Goal: Task Accomplishment & Management: Manage account settings

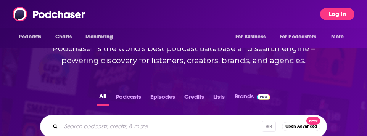
click at [338, 16] on button "Log In" at bounding box center [337, 14] width 34 height 12
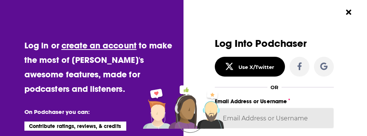
type input "robin.richardson@harpercollins.com"
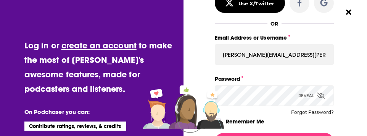
scroll to position [79, 0]
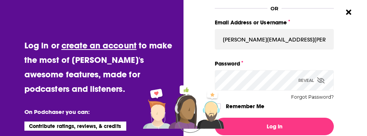
click at [321, 80] on icon "Dialog" at bounding box center [321, 80] width 8 height 6
click at [321, 80] on icon "Dialog" at bounding box center [321, 80] width 7 height 5
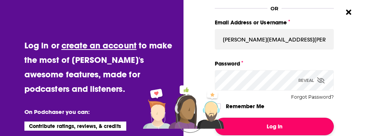
click at [261, 128] on button "Log In" at bounding box center [274, 127] width 119 height 18
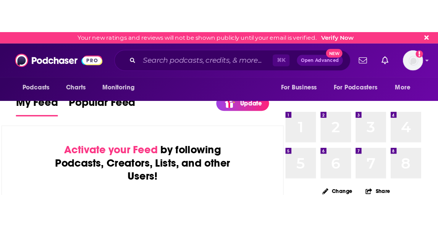
scroll to position [81, 0]
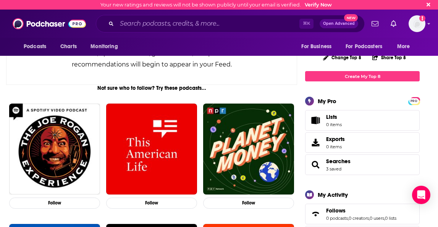
click at [353, 19] on span "New" at bounding box center [351, 17] width 14 height 7
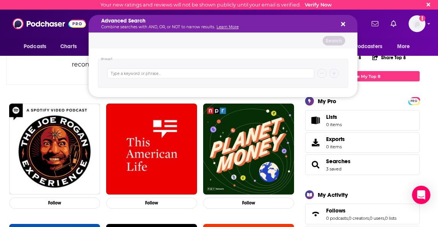
click at [344, 24] on icon "Search podcasts, credits, & more..." at bounding box center [343, 24] width 4 height 6
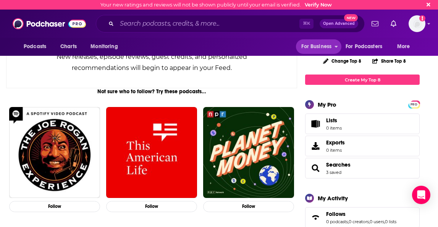
scroll to position [81, 0]
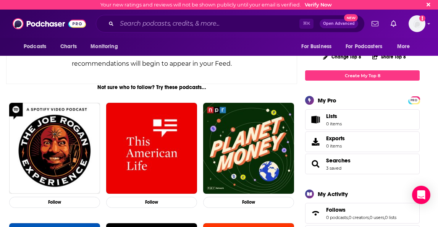
click at [322, 99] on div "My Pro" at bounding box center [326, 100] width 19 height 7
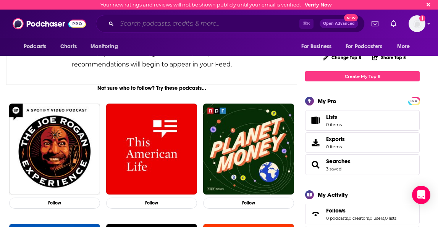
scroll to position [77, 0]
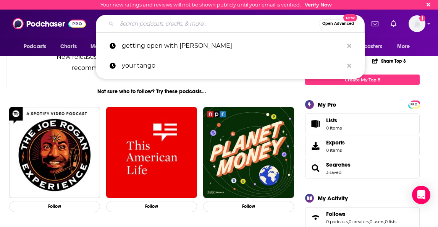
click at [217, 27] on input "Search podcasts, credits, & more..." at bounding box center [218, 24] width 202 height 12
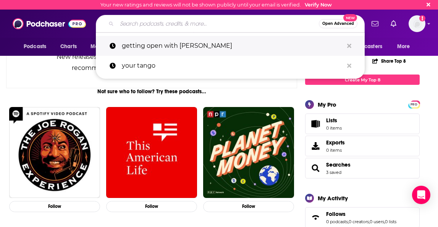
scroll to position [76, 0]
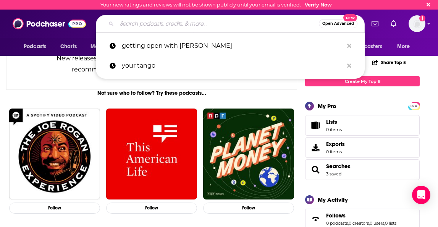
click at [192, 47] on p "getting open with andrea miller" at bounding box center [232, 46] width 221 height 20
type input "getting open with andrea miller"
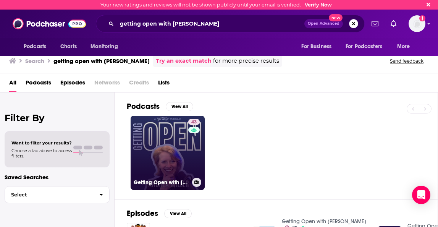
click at [163, 136] on link "43 Getting Open with Andrea Miller" at bounding box center [167, 153] width 74 height 74
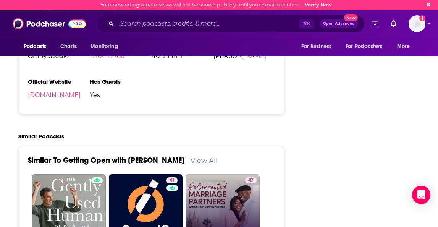
scroll to position [1056, 0]
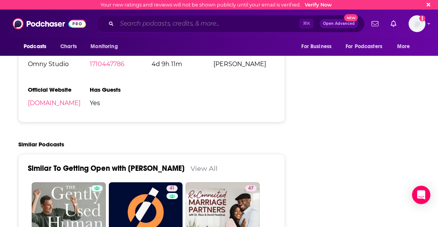
click at [195, 26] on input "Search podcasts, credits, & more..." at bounding box center [208, 24] width 182 height 12
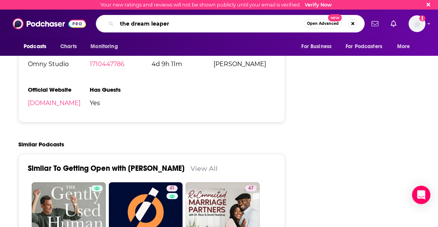
type input "the dream leapers"
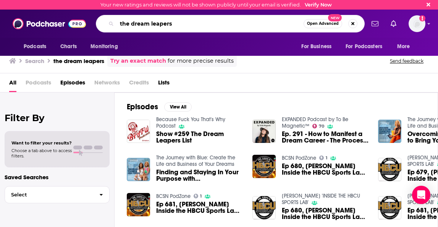
drag, startPoint x: 132, startPoint y: 24, endPoint x: 185, endPoint y: 23, distance: 52.7
click at [132, 24] on input "the dream leapers" at bounding box center [210, 24] width 187 height 12
type input "dreamleapers"
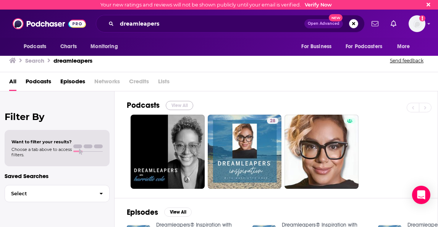
click at [177, 105] on button "View All" at bounding box center [179, 105] width 27 height 9
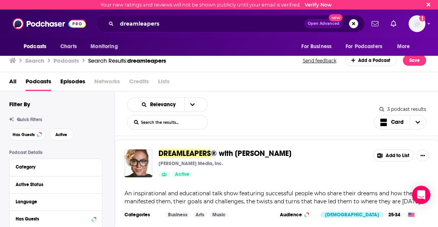
scroll to position [208, 0]
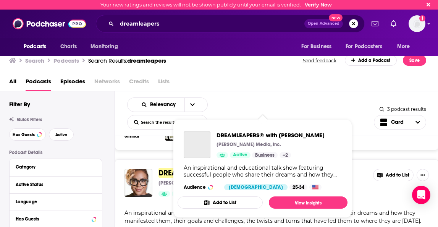
click at [220, 136] on div "An inspirational and educational talk show featuring successful people who shar…" at bounding box center [263, 171] width 158 height 14
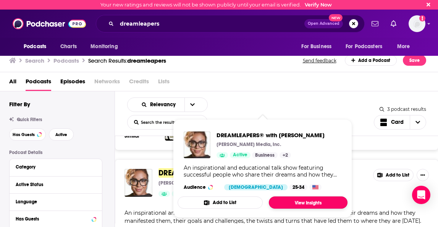
click at [282, 136] on link "View Insights" at bounding box center [308, 202] width 79 height 12
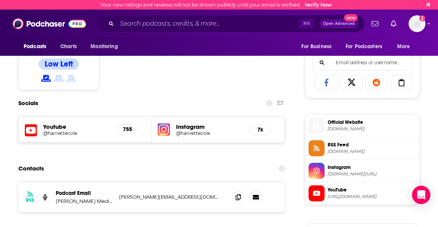
scroll to position [448, 0]
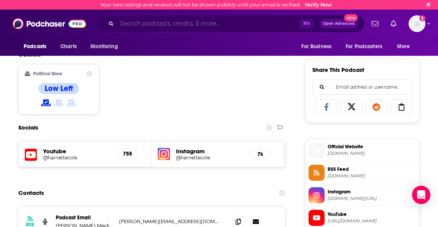
click at [153, 26] on input "Search podcasts, credits, & more..." at bounding box center [208, 24] width 182 height 12
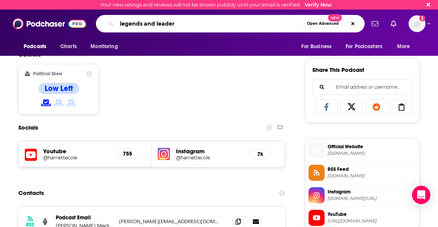
type input "legends and leaders"
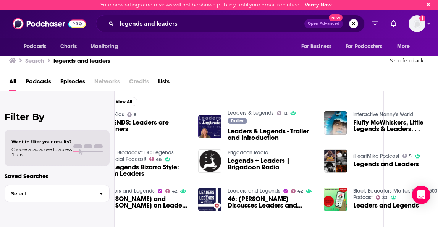
scroll to position [110, 56]
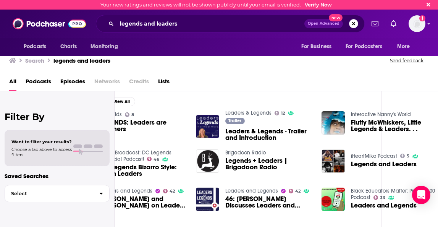
click at [236, 132] on span "Leaders & Legends - Trailer and Introduction" at bounding box center [268, 134] width 87 height 13
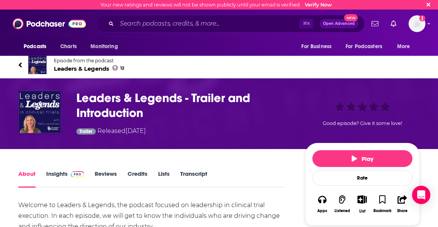
click at [63, 136] on link "Insights" at bounding box center [65, 179] width 38 height 18
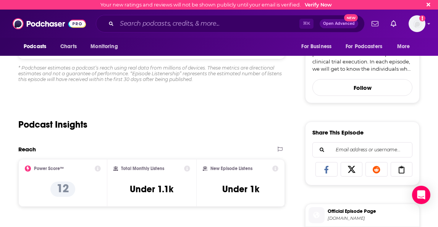
scroll to position [258, 0]
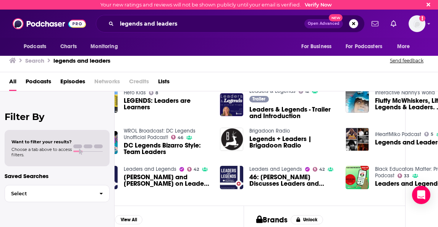
scroll to position [132, 56]
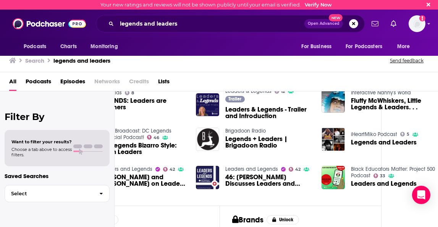
click at [359, 136] on span "Legends and Leaders" at bounding box center [384, 142] width 66 height 6
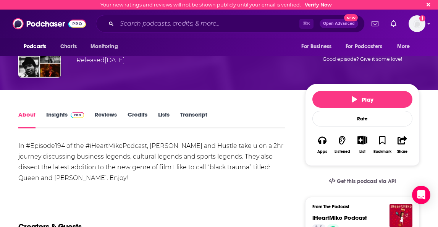
scroll to position [63, 0]
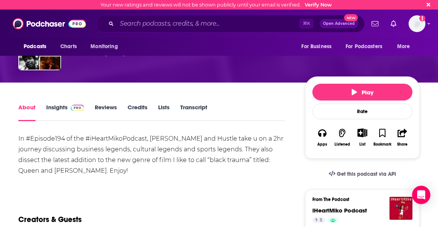
click at [56, 105] on link "Insights" at bounding box center [65, 112] width 38 height 18
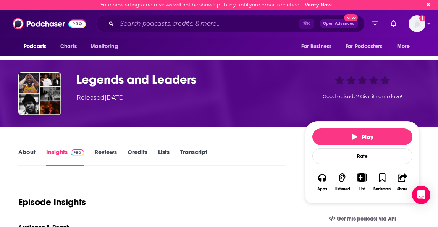
scroll to position [16, 0]
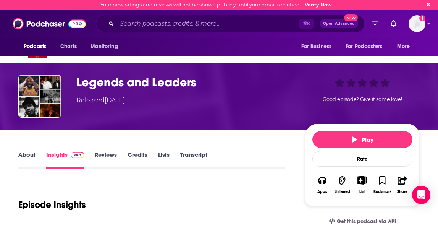
click at [28, 136] on link "About" at bounding box center [26, 160] width 17 height 18
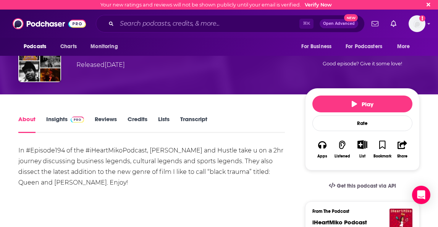
scroll to position [58, 0]
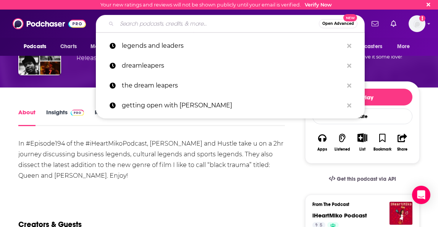
click at [174, 25] on input "Search podcasts, credits, & more..." at bounding box center [218, 24] width 202 height 12
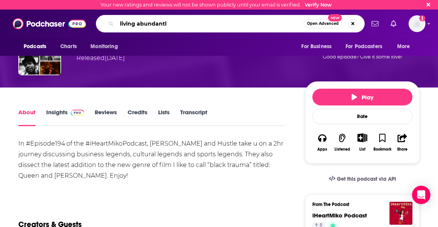
type input "living abundantly"
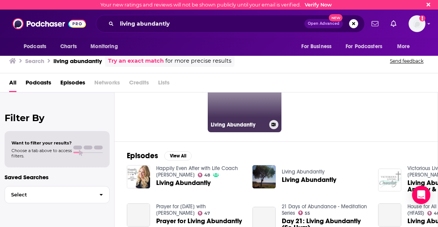
scroll to position [94, 0]
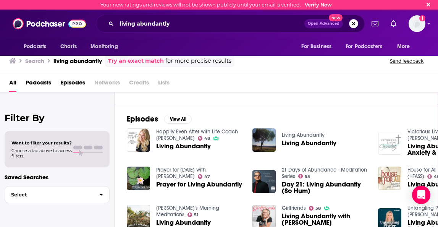
click at [200, 136] on span "Living Abundantly" at bounding box center [183, 146] width 55 height 6
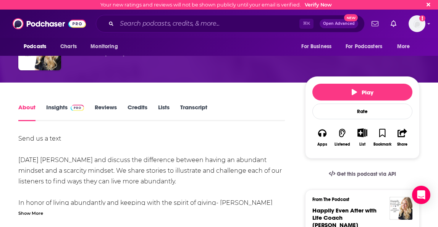
scroll to position [92, 0]
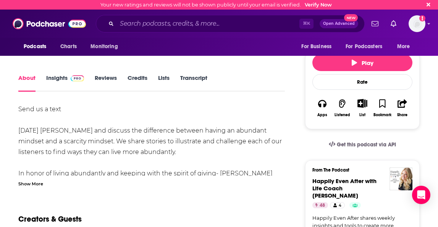
click at [54, 77] on link "Insights" at bounding box center [65, 83] width 38 height 18
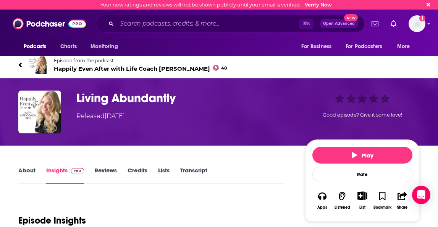
click at [20, 64] on icon at bounding box center [20, 64] width 3 height 5
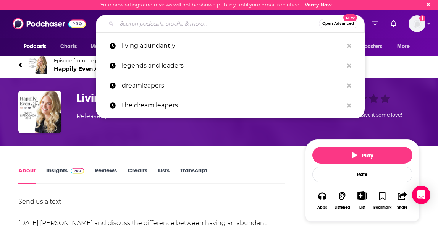
click at [172, 25] on input "Search podcasts, credits, & more..." at bounding box center [218, 24] width 202 height 12
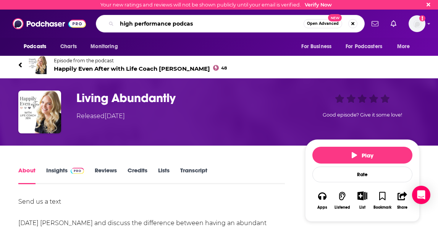
type input "high performance podcast"
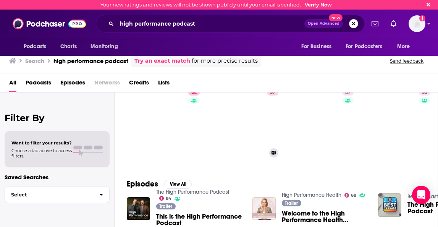
scroll to position [49, 0]
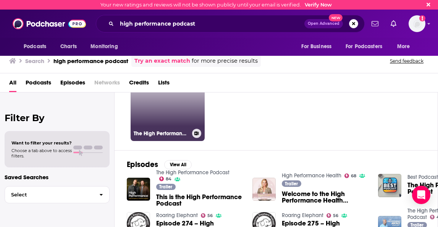
click at [172, 120] on link "84 The High Performance Podcast" at bounding box center [167, 104] width 74 height 74
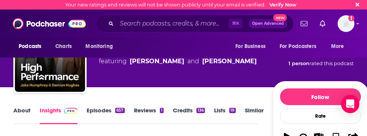
scroll to position [45, 0]
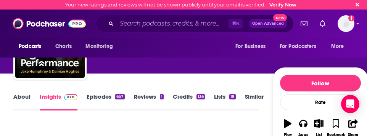
click at [18, 98] on link "About" at bounding box center [21, 102] width 17 height 18
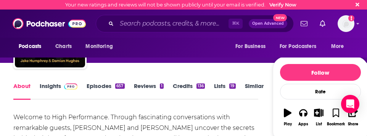
scroll to position [85, 0]
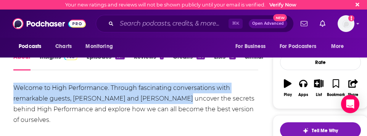
drag, startPoint x: 39, startPoint y: 87, endPoint x: 184, endPoint y: 99, distance: 146.3
copy div "Welcome to High Performance. Through fascinating conversations with remarkable …"
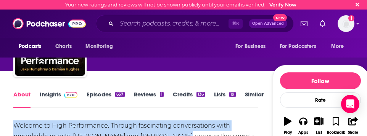
scroll to position [67, 0]
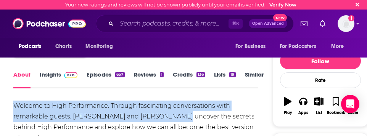
click at [56, 77] on link "Insights" at bounding box center [59, 80] width 38 height 18
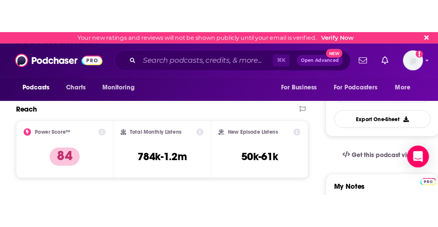
scroll to position [192, 0]
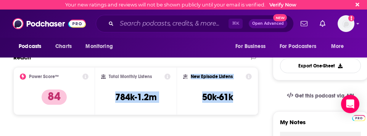
drag, startPoint x: 111, startPoint y: 98, endPoint x: 236, endPoint y: 97, distance: 125.1
click at [236, 97] on div "Power Score™ 84 Total Monthly Listens 784k-1.2m New Episode Listens 50k-61k" at bounding box center [135, 91] width 245 height 48
copy div "784k-1.2m New Episode Listens 50k-61k"
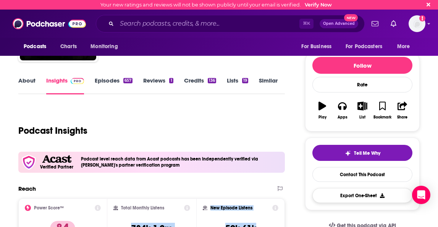
scroll to position [0, 0]
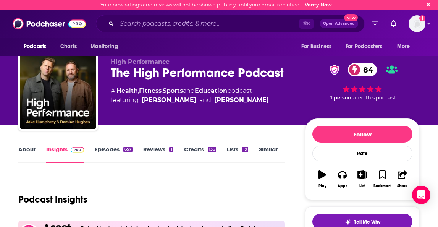
click at [333, 27] on button "Open Advanced New" at bounding box center [338, 23] width 39 height 9
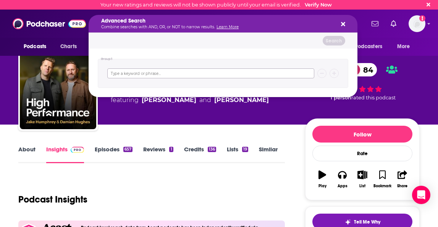
click at [150, 74] on input "Search podcasts, credits, & more..." at bounding box center [210, 73] width 207 height 10
click at [367, 51] on div "Podcasts Charts Monitoring For Business For Podcasters More" at bounding box center [219, 47] width 438 height 18
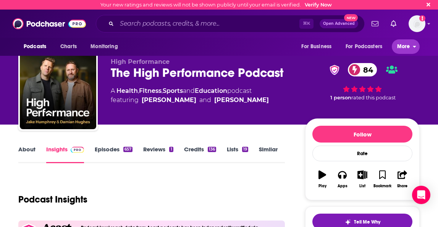
click at [367, 45] on span "More" at bounding box center [403, 46] width 13 height 11
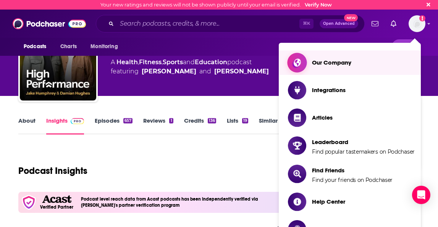
scroll to position [31, 0]
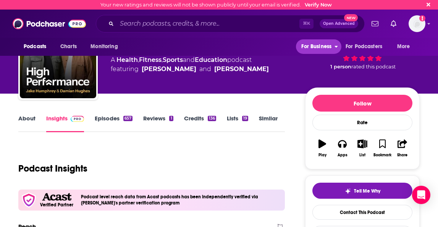
click at [320, 45] on span "For Business" at bounding box center [316, 46] width 30 height 11
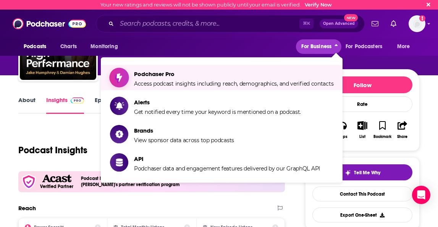
scroll to position [56, 0]
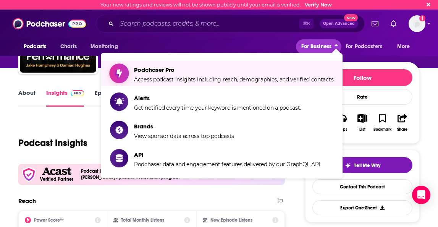
click at [191, 78] on span "Access podcast insights including reach, demographics, and verified contacts" at bounding box center [233, 79] width 199 height 7
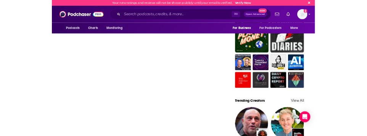
scroll to position [564, 0]
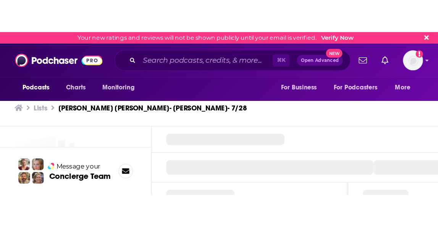
scroll to position [2, 0]
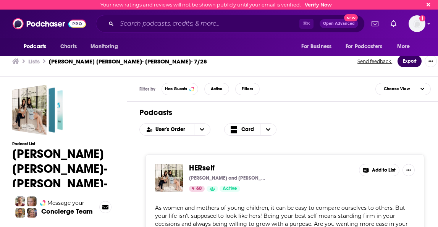
click at [367, 61] on button "Export" at bounding box center [409, 61] width 24 height 12
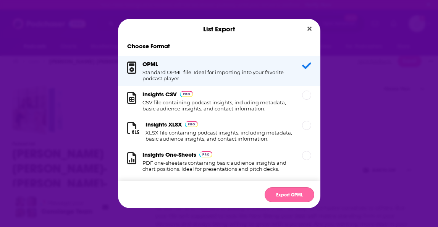
click at [291, 136] on button "Export OPML" at bounding box center [289, 194] width 50 height 15
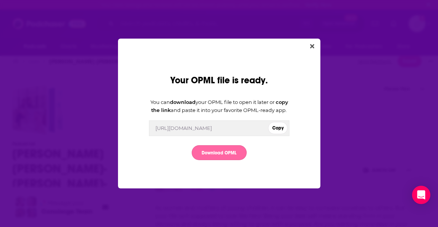
click at [218, 136] on link "Download OPML" at bounding box center [219, 152] width 55 height 15
click at [279, 134] on button "Copy" at bounding box center [277, 128] width 19 height 12
click at [212, 131] on div "https://www.podchaser.com/export/list/1991468/opml" at bounding box center [183, 128] width 56 height 6
click at [311, 44] on icon "Close" at bounding box center [312, 46] width 4 height 4
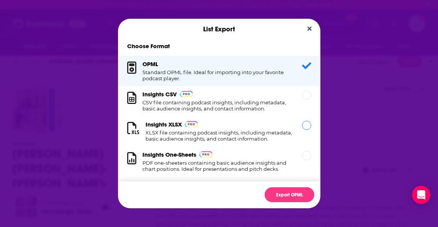
click at [242, 127] on div "Insights XLSX XLSX file containing podcast insights, including metadata, basic …" at bounding box center [218, 131] width 147 height 21
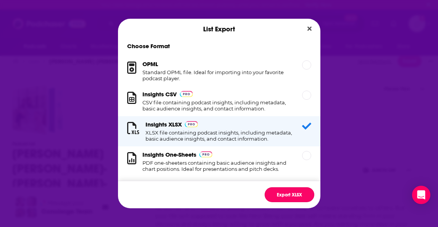
click at [290, 136] on button "Export XLSX" at bounding box center [289, 194] width 50 height 15
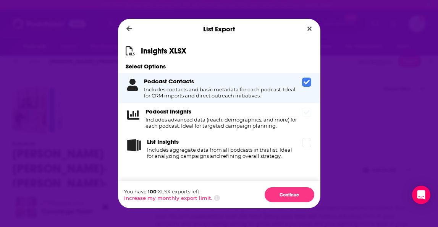
click at [290, 120] on h4 "Includes advanced data (reach, demographics, and more) for each podcast. Ideal …" at bounding box center [221, 122] width 153 height 12
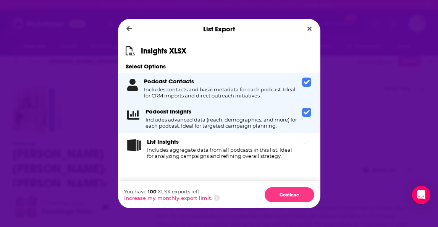
click at [304, 136] on div "List Insights Includes aggregate data from all podcasts in this list. Ideal for…" at bounding box center [219, 148] width 202 height 30
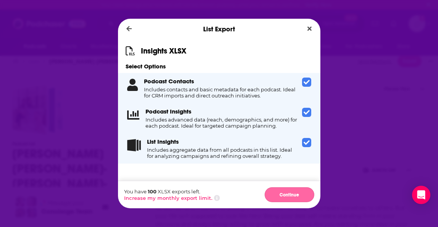
click at [290, 136] on button "Continue" at bounding box center [289, 194] width 50 height 15
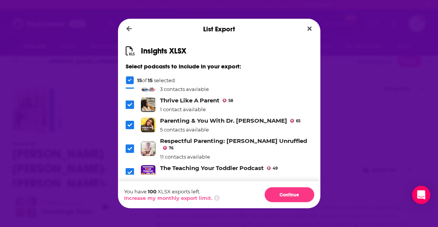
scroll to position [266, 0]
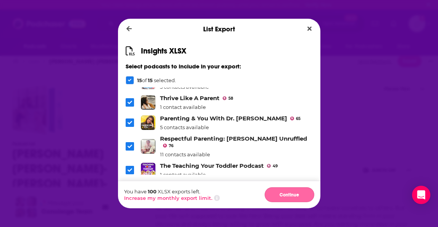
click at [288, 136] on button "Continue" at bounding box center [289, 194] width 50 height 15
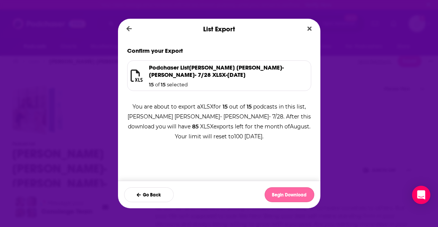
click at [284, 136] on button "Begin Download" at bounding box center [289, 194] width 50 height 15
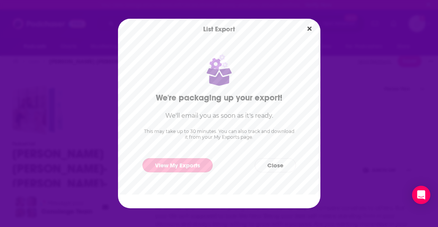
click at [198, 136] on link "View My Exports" at bounding box center [177, 165] width 70 height 14
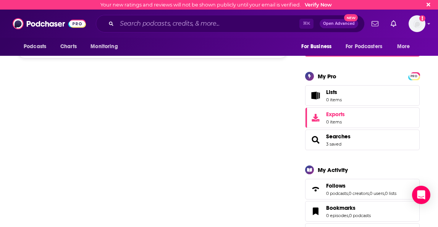
scroll to position [109, 0]
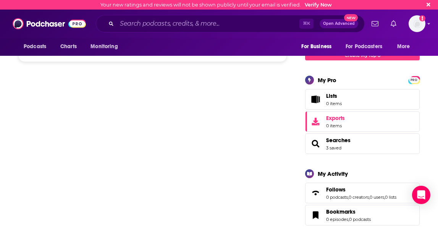
click at [367, 25] on icon "Show notifications dropdown" at bounding box center [393, 23] width 6 height 7
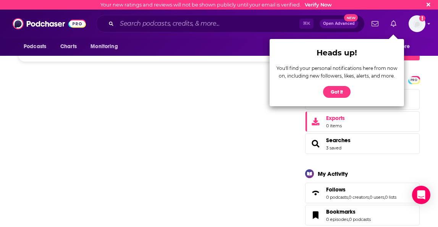
click at [367, 25] on icon "Show notifications dropdown" at bounding box center [393, 23] width 6 height 7
click at [367, 39] on button "More" at bounding box center [405, 46] width 28 height 14
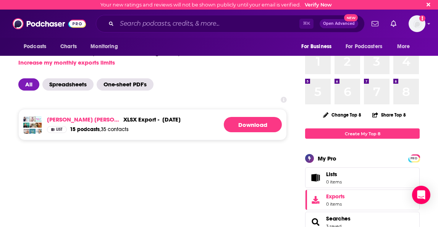
scroll to position [0, 0]
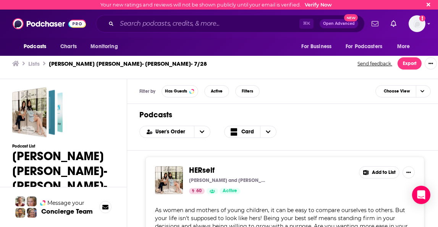
click at [31, 65] on h3 "Lists" at bounding box center [33, 63] width 11 height 7
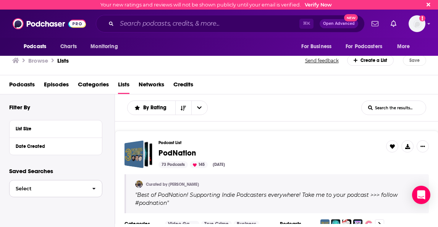
click at [94, 136] on icon "button" at bounding box center [93, 188] width 3 height 5
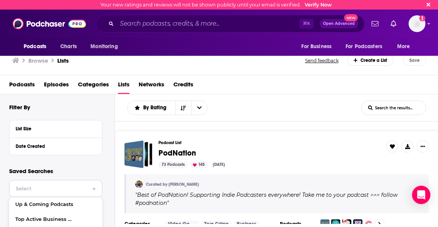
scroll to position [29, 0]
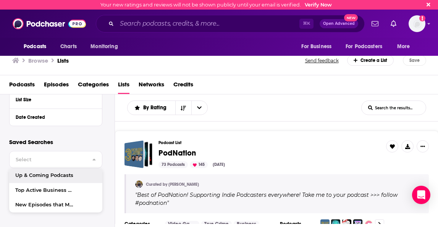
click at [83, 134] on div "Filter By List Size Date Created" at bounding box center [61, 106] width 105 height 64
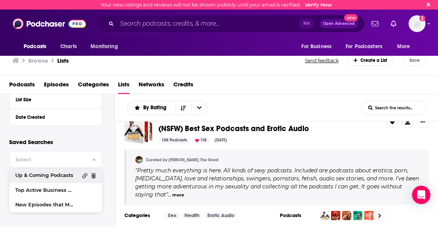
scroll to position [0, 0]
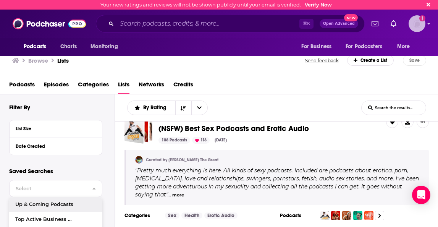
click at [367, 25] on icon "Show profile menu" at bounding box center [428, 23] width 3 height 5
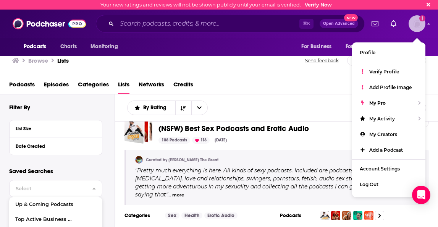
click at [367, 24] on icon "Show profile menu" at bounding box center [428, 23] width 3 height 5
click at [334, 81] on div "Podcasts Episodes Categories Lists Networks Credits" at bounding box center [220, 86] width 423 height 16
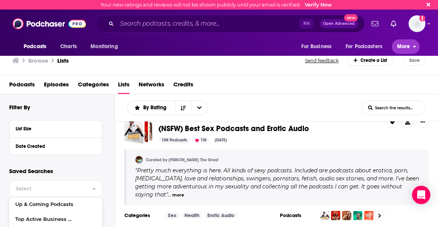
click at [367, 49] on span "More" at bounding box center [403, 46] width 13 height 11
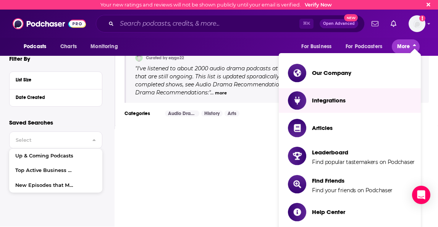
scroll to position [137, 0]
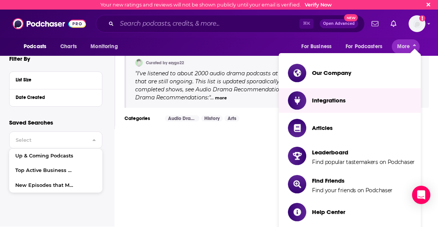
click at [237, 42] on div "Podcasts Charts Monitoring For Business For Podcasters More" at bounding box center [219, 47] width 438 height 18
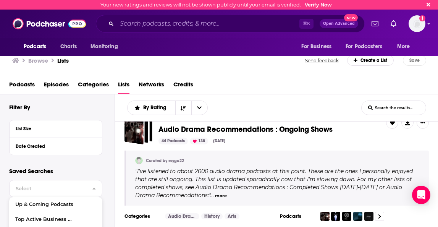
click at [367, 61] on div "Create a List" at bounding box center [370, 60] width 47 height 11
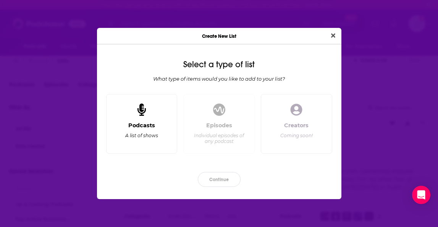
click at [143, 120] on div "Podcasts A list of shows" at bounding box center [141, 124] width 71 height 60
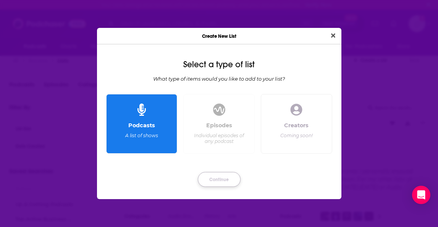
click at [213, 136] on button "Continue" at bounding box center [219, 179] width 43 height 15
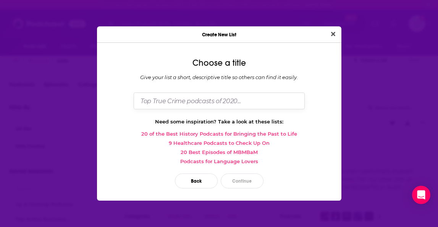
click at [200, 100] on input "Dialog" at bounding box center [219, 100] width 171 height 16
type input "Podcast list for [PERSON_NAME]"
click at [245, 136] on button "Continue" at bounding box center [242, 180] width 43 height 15
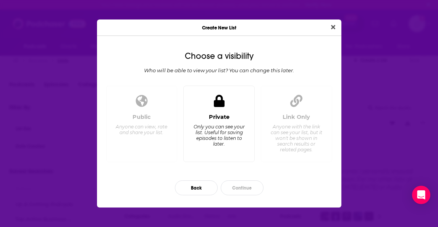
click at [215, 128] on div "Only you can see your list. Useful for saving episodes to listen to later." at bounding box center [219, 135] width 52 height 23
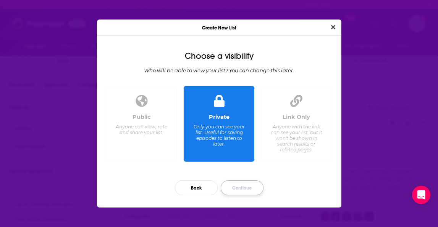
click at [241, 136] on button "Continue" at bounding box center [242, 187] width 43 height 15
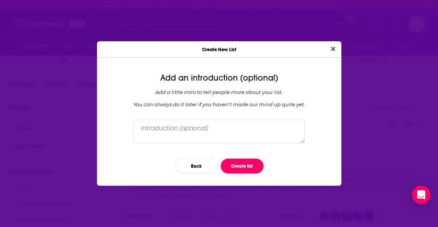
click at [238, 136] on button "Create list" at bounding box center [242, 165] width 43 height 15
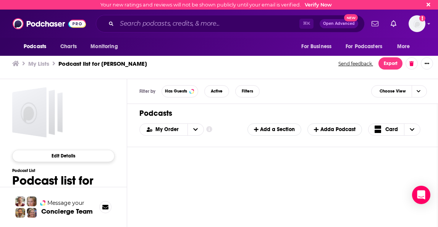
scroll to position [2, 0]
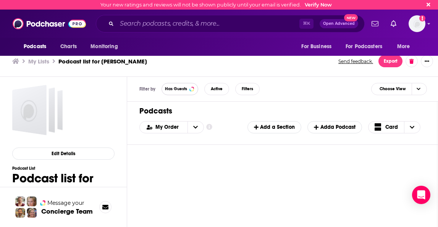
click at [181, 89] on span "Has Guests" at bounding box center [176, 89] width 22 height 4
click at [192, 127] on button "open menu" at bounding box center [195, 126] width 16 height 11
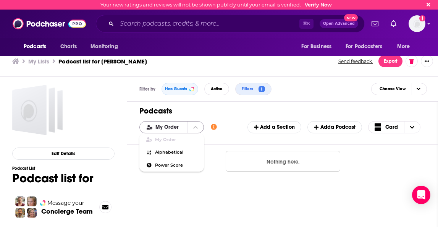
click at [192, 127] on button "close menu" at bounding box center [195, 126] width 16 height 11
click at [273, 136] on button "Nothing here." at bounding box center [282, 161] width 114 height 21
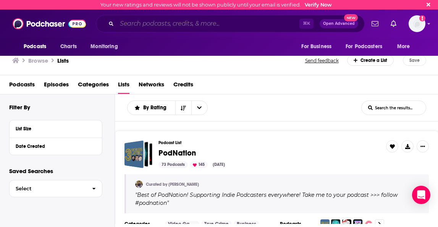
click at [142, 23] on input "Search podcasts, credits, & more..." at bounding box center [208, 24] width 182 height 12
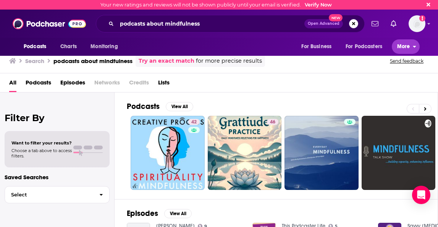
click at [367, 47] on icon "open menu" at bounding box center [413, 45] width 3 height 5
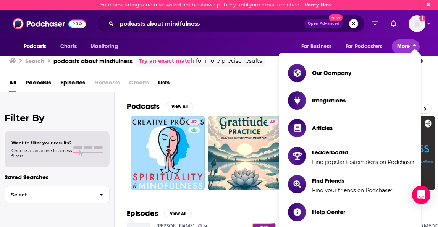
click at [367, 47] on icon "close menu" at bounding box center [413, 45] width 3 height 5
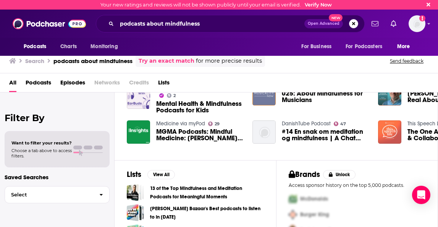
scroll to position [200, 0]
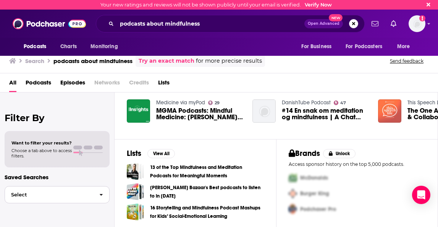
click at [100, 136] on icon "button" at bounding box center [101, 195] width 3 height 2
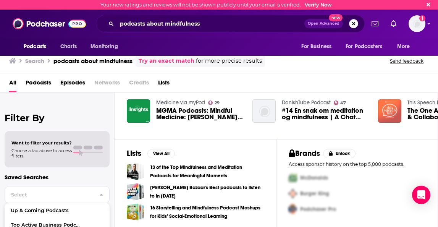
click at [100, 136] on p "Saved Searches" at bounding box center [57, 176] width 105 height 7
click at [43, 83] on span "Podcasts" at bounding box center [39, 84] width 26 height 16
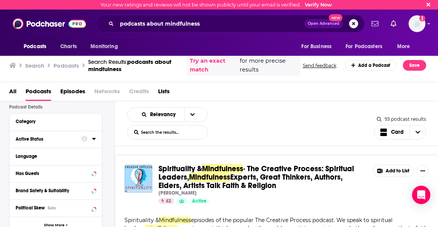
scroll to position [52, 0]
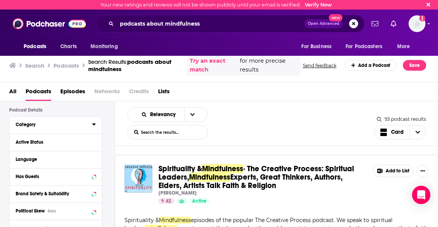
click at [29, 125] on div "Category" at bounding box center [51, 124] width 71 height 5
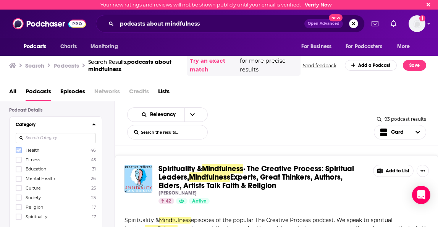
click at [18, 136] on icon at bounding box center [18, 150] width 5 height 5
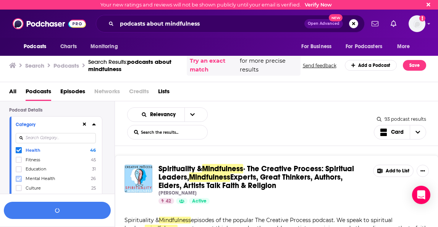
click at [17, 136] on icon at bounding box center [18, 178] width 5 height 5
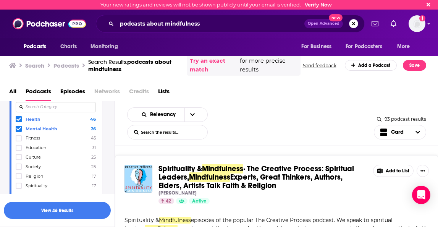
scroll to position [92, 0]
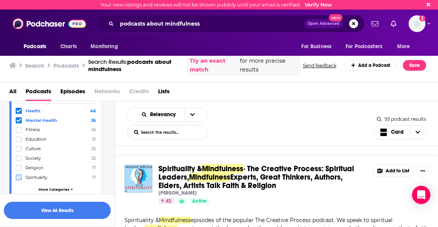
click at [18, 136] on icon at bounding box center [18, 177] width 5 height 5
click at [71, 136] on icon at bounding box center [72, 188] width 2 height 3
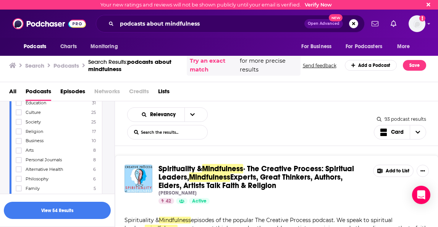
scroll to position [142, 0]
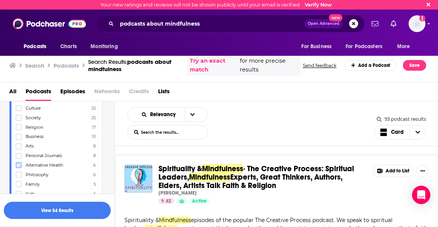
click at [20, 136] on icon at bounding box center [18, 165] width 5 height 5
click at [18, 135] on icon at bounding box center [18, 136] width 5 height 3
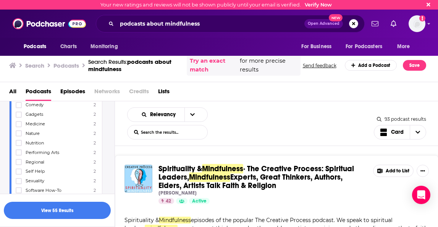
scroll to position [357, 0]
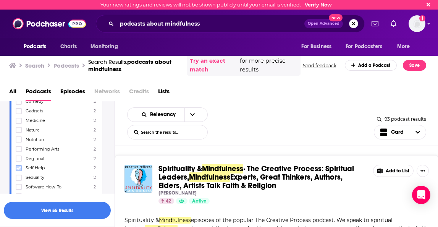
click at [19, 136] on icon at bounding box center [18, 167] width 5 height 3
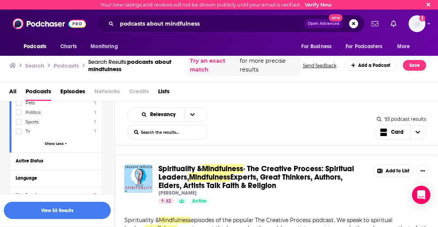
scroll to position [522, 0]
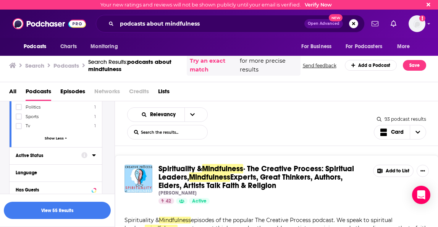
click at [93, 136] on icon at bounding box center [93, 155] width 3 height 2
click at [87, 136] on icon "open menu" at bounding box center [88, 169] width 3 height 5
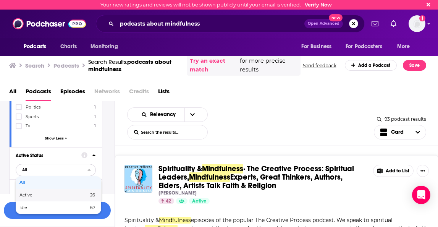
click at [43, 136] on span "Active" at bounding box center [39, 195] width 41 height 4
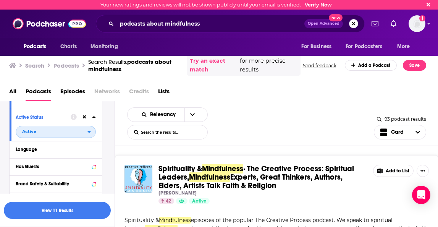
scroll to position [558, 0]
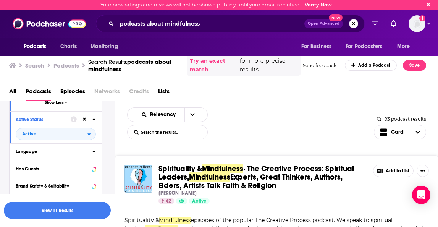
click at [95, 136] on icon at bounding box center [94, 151] width 4 height 6
click at [61, 136] on input at bounding box center [56, 164] width 80 height 10
click at [37, 136] on span "English" at bounding box center [33, 176] width 15 height 5
drag, startPoint x: 21, startPoint y: 169, endPoint x: 28, endPoint y: 168, distance: 6.6
click at [19, 136] on icon at bounding box center [18, 176] width 5 height 3
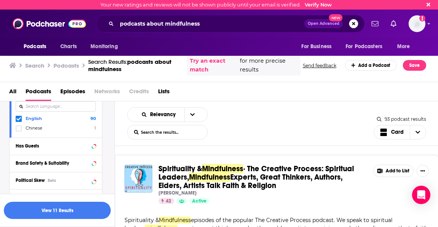
scroll to position [618, 0]
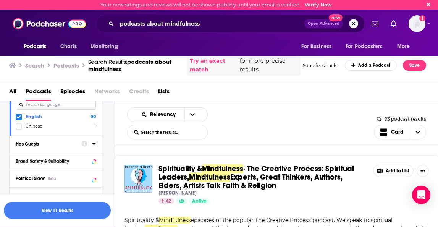
click at [94, 136] on icon at bounding box center [93, 144] width 3 height 2
click at [87, 136] on span "All" at bounding box center [51, 158] width 71 height 10
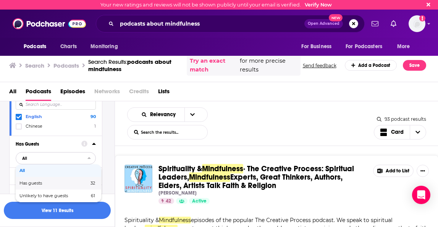
click at [42, 136] on span "Has guests" at bounding box center [42, 183] width 46 height 4
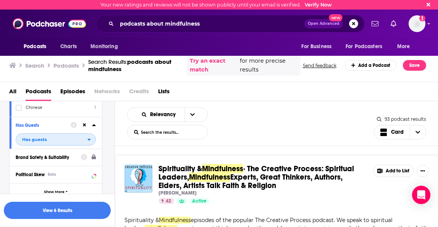
scroll to position [638, 0]
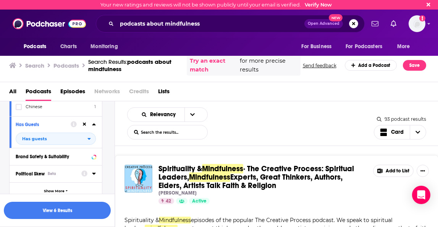
click at [93, 136] on icon at bounding box center [94, 173] width 4 height 6
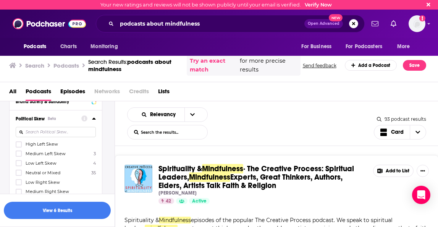
scroll to position [697, 0]
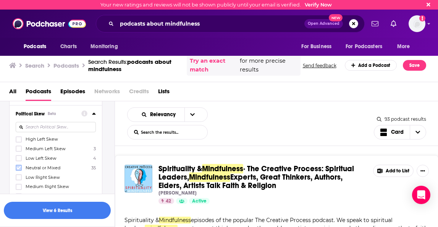
click at [19, 136] on icon at bounding box center [18, 167] width 5 height 5
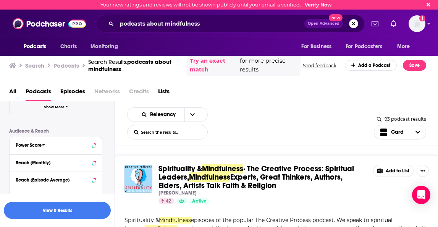
scroll to position [804, 0]
click at [92, 136] on icon at bounding box center [94, 145] width 4 height 6
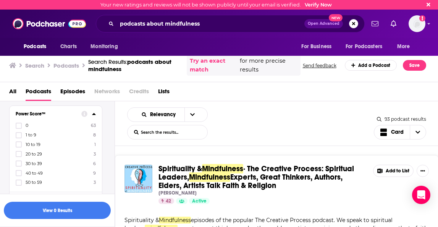
scroll to position [836, 0]
click at [19, 136] on icon at bounding box center [18, 181] width 5 height 3
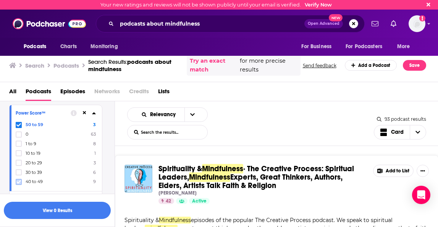
click at [18, 136] on icon at bounding box center [18, 181] width 5 height 5
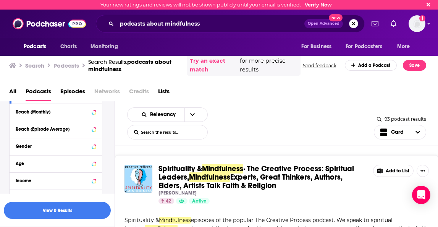
scroll to position [913, 0]
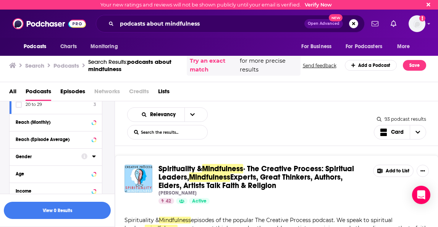
click at [94, 136] on icon at bounding box center [94, 156] width 4 height 6
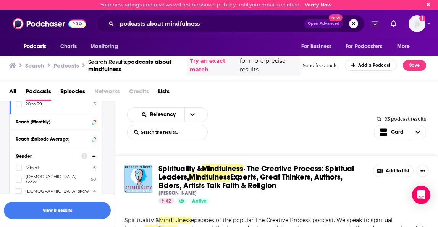
click at [18, 136] on icon at bounding box center [18, 205] width 5 height 5
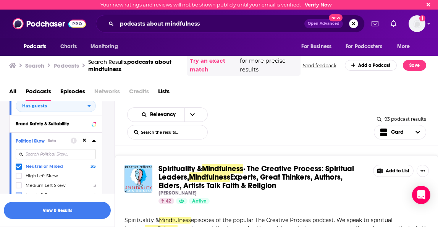
scroll to position [680, 0]
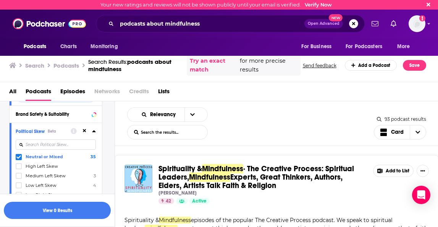
click at [19, 136] on icon at bounding box center [18, 157] width 5 height 5
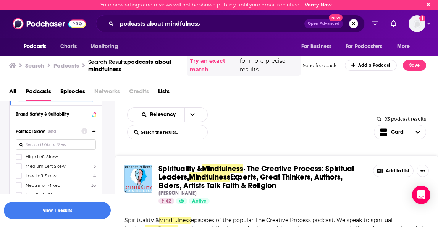
click at [92, 128] on icon at bounding box center [94, 131] width 4 height 6
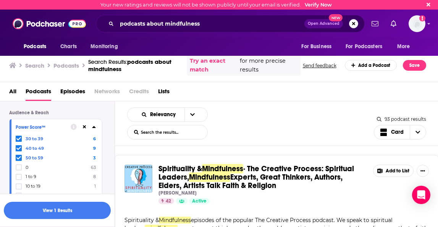
scroll to position [738, 0]
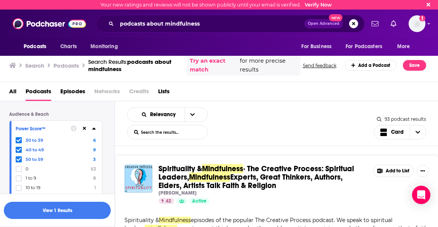
click at [85, 127] on icon at bounding box center [84, 128] width 3 height 3
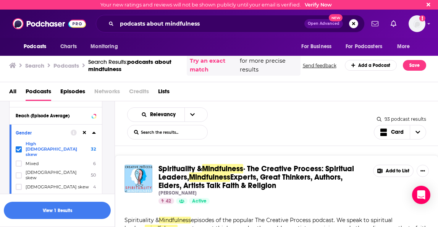
click at [20, 136] on span at bounding box center [19, 149] width 6 height 6
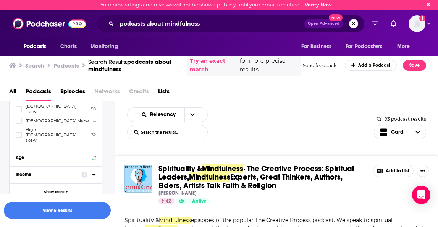
scroll to position [903, 0]
click at [95, 136] on icon at bounding box center [94, 173] width 4 height 6
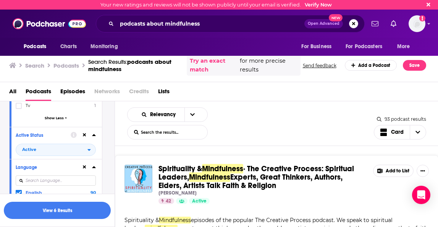
scroll to position [545, 0]
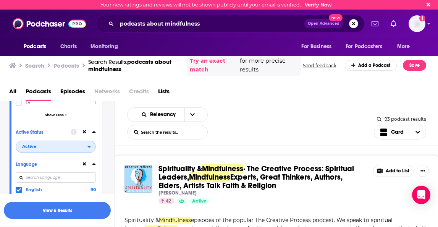
click at [87, 136] on icon "open menu" at bounding box center [88, 146] width 3 height 5
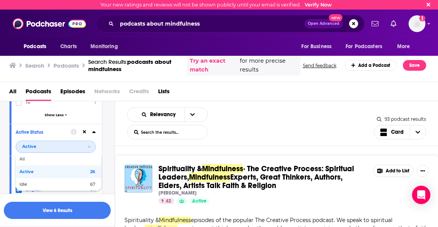
click at [87, 136] on icon "close menu" at bounding box center [88, 146] width 3 height 5
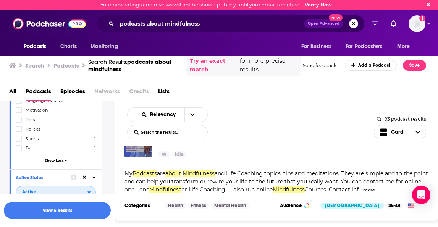
scroll to position [487, 0]
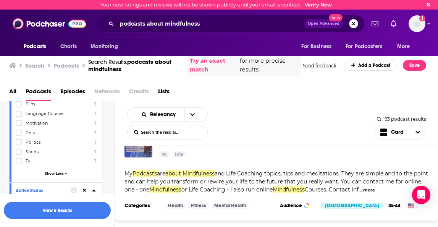
click at [65, 65] on h3 "Podcasts" at bounding box center [66, 65] width 26 height 7
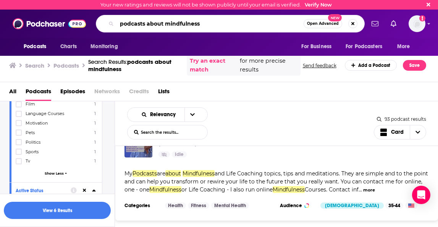
click at [180, 22] on input "podcasts about mindfulness" at bounding box center [210, 24] width 187 height 12
click at [202, 22] on input "podcasts about mindfulness" at bounding box center [210, 24] width 187 height 12
type input "podcasts about peace of mind"
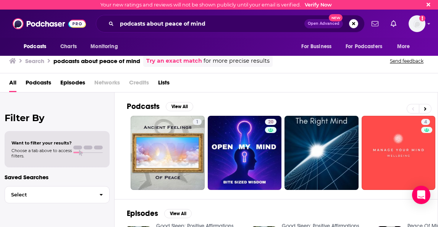
click at [70, 136] on div "Want to filter your results? Choose a tab above to access filters." at bounding box center [41, 149] width 60 height 18
click at [39, 84] on span "Podcasts" at bounding box center [39, 84] width 26 height 16
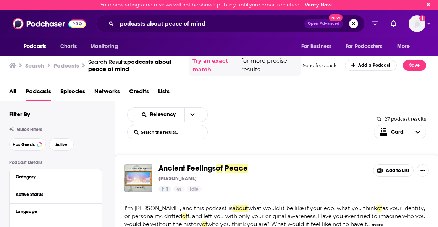
click at [223, 179] on div "[PERSON_NAME]" at bounding box center [262, 178] width 208 height 6
click at [306, 155] on div "Ancient Feelings of Peace Mark Laux 1 Idle Add to List I’m Mark Laux, and this …" at bounding box center [276, 210] width 323 height 111
click at [28, 147] on button "Has Guests" at bounding box center [27, 144] width 37 height 12
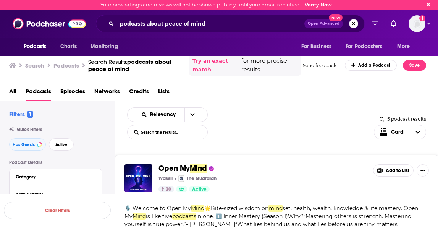
click at [276, 162] on div "Open My Mind Wassii The Guardian 20 Active Add to List 🎙️ Welcome to Open My Mi…" at bounding box center [276, 214] width 323 height 119
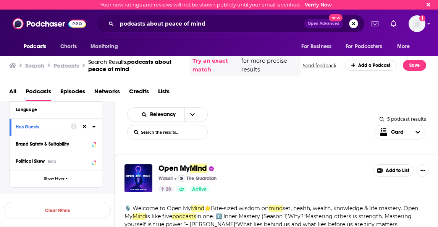
scroll to position [99, 0]
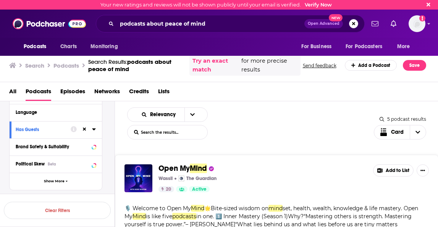
click at [218, 140] on div "Relevancy List Search Input Search the results... Card 5 podcast results List S…" at bounding box center [276, 123] width 323 height 44
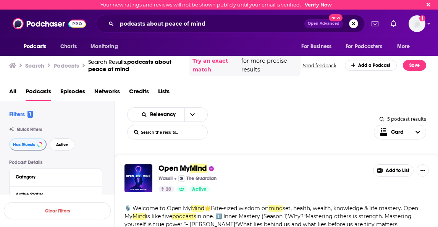
click at [289, 159] on div "Open My Mind Wassii The Guardian 20 Active Add to List 🎙️ Welcome to Open My Mi…" at bounding box center [276, 214] width 323 height 119
click at [416, 132] on icon "Choose View" at bounding box center [417, 132] width 5 height 3
click at [397, 158] on span "Gallery" at bounding box center [404, 158] width 31 height 4
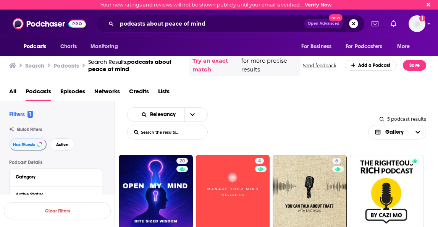
click at [285, 143] on div "Relevancy List Search Input Search the results... Gallery 5 podcast results Lis…" at bounding box center [276, 123] width 323 height 44
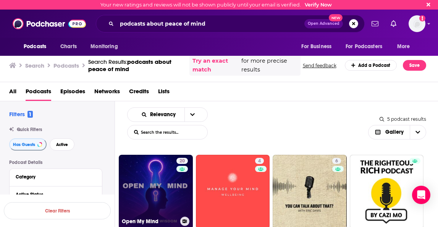
click at [144, 163] on link "20 Open My Mind" at bounding box center [156, 192] width 74 height 74
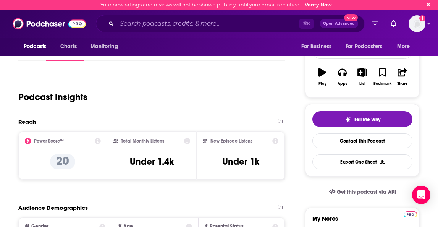
scroll to position [140, 0]
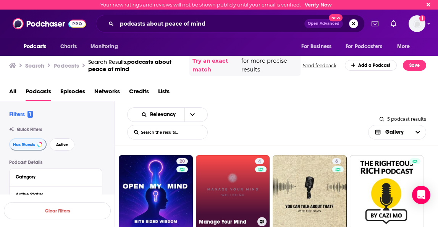
click at [238, 184] on link "4 Manage Your Mind" at bounding box center [233, 192] width 74 height 74
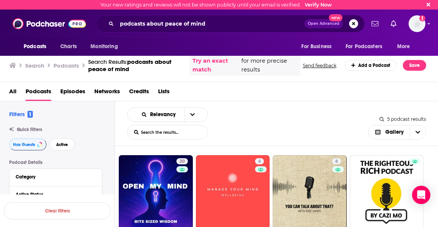
click at [68, 66] on h3 "Podcasts" at bounding box center [66, 65] width 26 height 7
click at [31, 65] on h3 "Search" at bounding box center [34, 65] width 19 height 7
click at [11, 65] on icon at bounding box center [12, 65] width 7 height 6
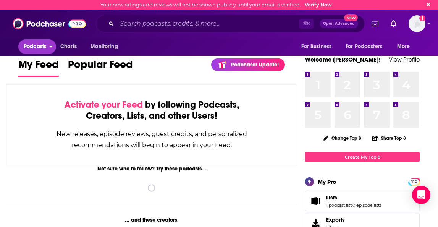
click at [32, 48] on span "Podcasts" at bounding box center [35, 46] width 23 height 11
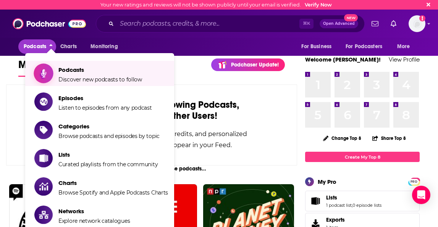
click at [45, 74] on icon "Show item sub-menu" at bounding box center [44, 73] width 10 height 10
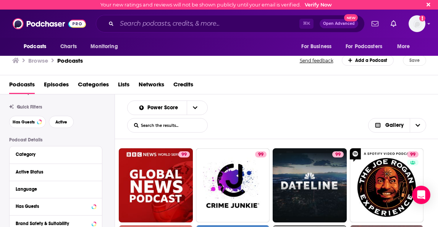
scroll to position [16, 0]
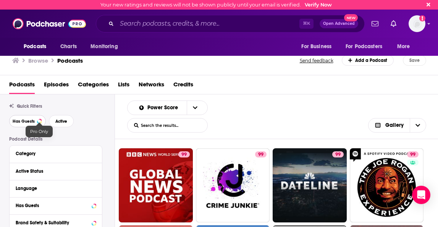
click at [38, 122] on div at bounding box center [39, 120] width 3 height 3
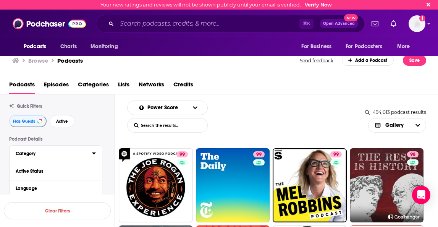
click at [93, 152] on icon at bounding box center [94, 153] width 4 height 6
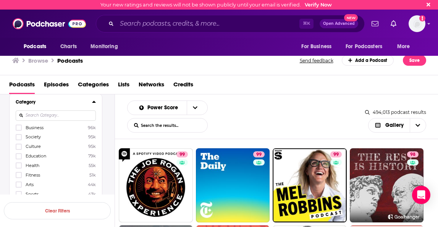
scroll to position [70, 0]
click at [18, 161] on icon at bounding box center [18, 163] width 5 height 5
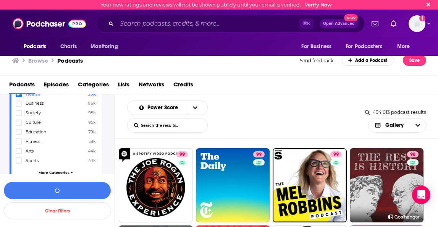
scroll to position [106, 0]
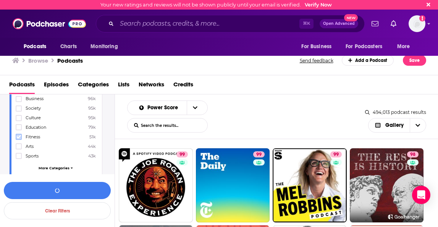
click at [19, 135] on icon at bounding box center [18, 136] width 5 height 3
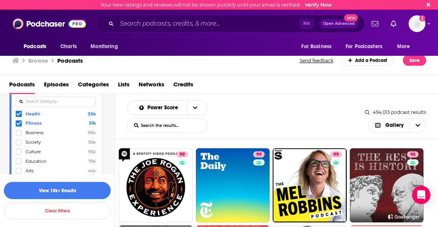
scroll to position [87, 0]
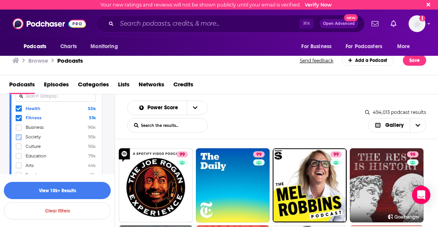
click at [18, 137] on icon at bounding box center [18, 137] width 5 height 5
click at [18, 147] on icon at bounding box center [18, 146] width 5 height 3
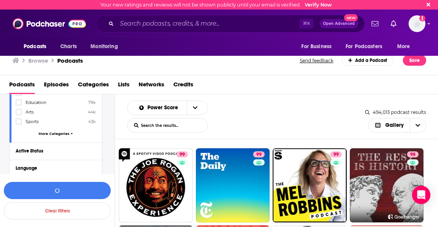
scroll to position [142, 0]
click at [71, 132] on icon at bounding box center [72, 132] width 2 height 1
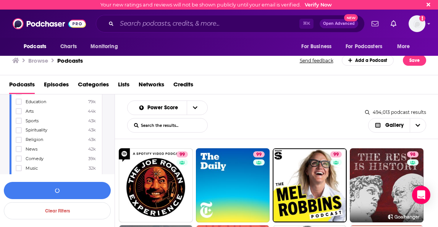
scroll to position [143, 0]
click at [18, 128] on icon at bounding box center [18, 128] width 5 height 5
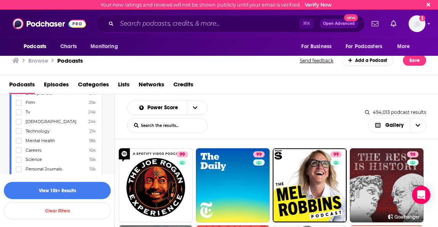
scroll to position [230, 0]
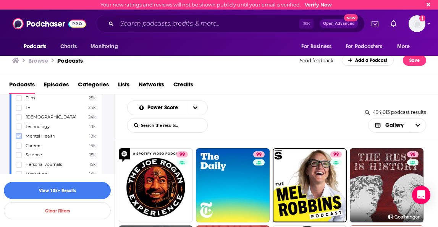
click at [17, 134] on icon at bounding box center [18, 135] width 5 height 3
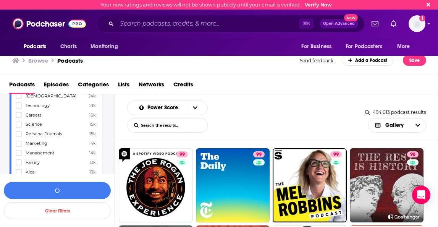
scroll to position [260, 0]
click at [19, 133] on icon at bounding box center [18, 134] width 5 height 3
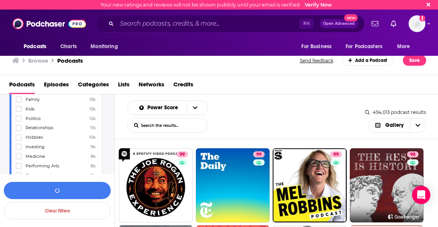
scroll to position [324, 0]
click at [17, 125] on icon at bounding box center [18, 126] width 5 height 3
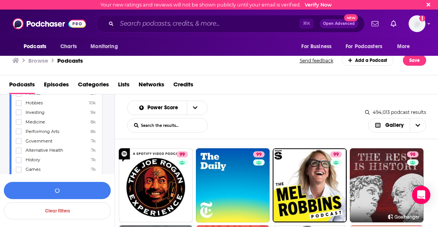
scroll to position [361, 0]
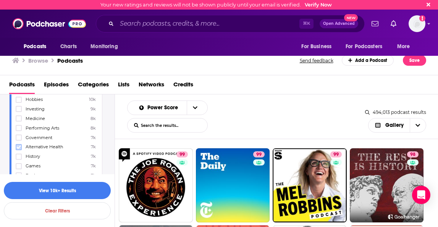
click at [18, 145] on icon at bounding box center [18, 147] width 5 height 5
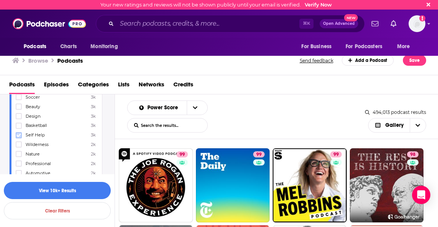
click at [18, 133] on icon at bounding box center [18, 135] width 5 height 5
click at [18, 134] on icon at bounding box center [18, 136] width 5 height 5
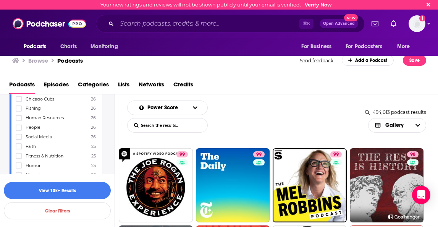
scroll to position [1791, 0]
click at [19, 156] on icon at bounding box center [18, 157] width 5 height 3
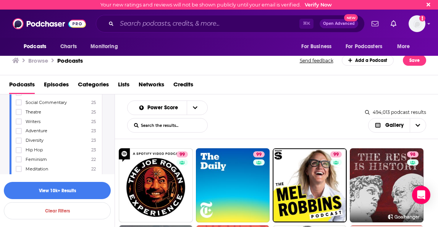
scroll to position [1907, 0]
click at [17, 154] on icon at bounding box center [18, 155] width 5 height 3
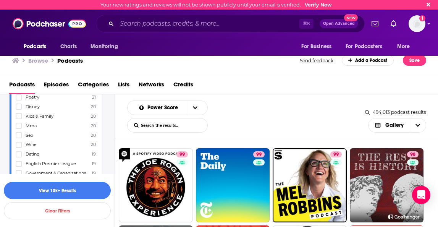
scroll to position [2020, 0]
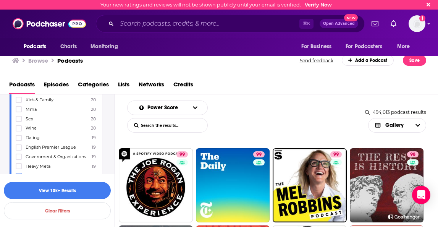
click at [17, 173] on icon at bounding box center [18, 175] width 5 height 5
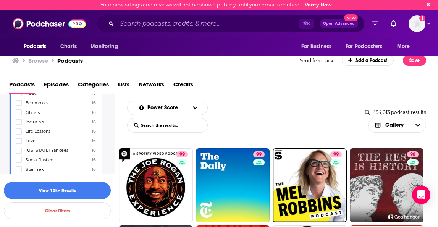
scroll to position [2206, 0]
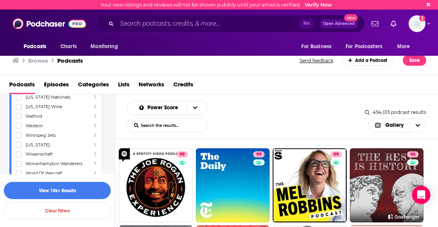
scroll to position [8065, 0]
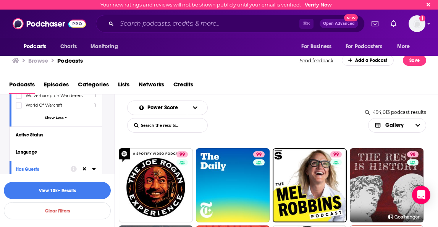
scroll to position [8142, 0]
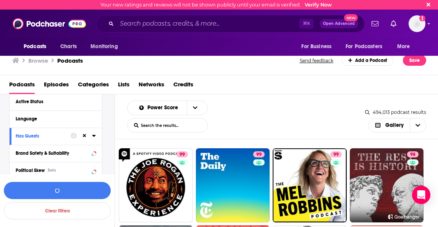
scroll to position [8191, 0]
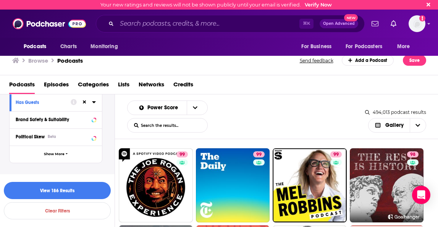
scroll to position [8239, 0]
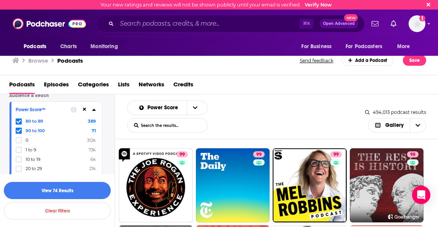
scroll to position [8299, 0]
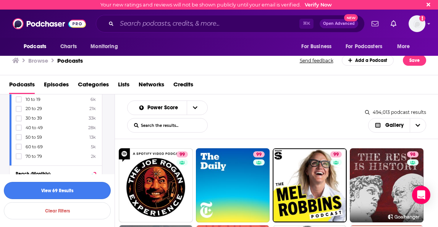
click at [64, 189] on button "View 69 Results" at bounding box center [57, 190] width 107 height 17
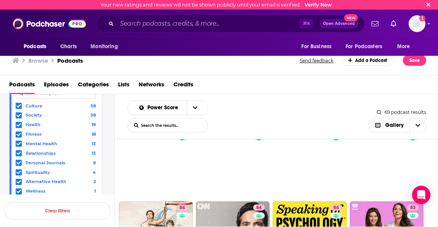
scroll to position [84, 0]
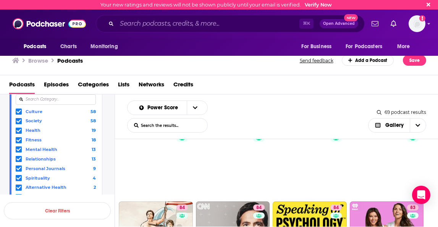
click at [18, 111] on icon at bounding box center [18, 111] width 5 height 5
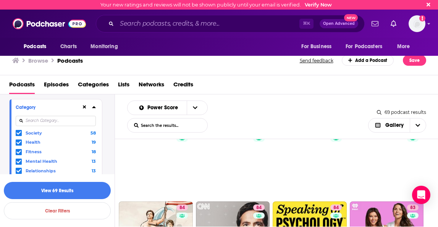
scroll to position [64, 0]
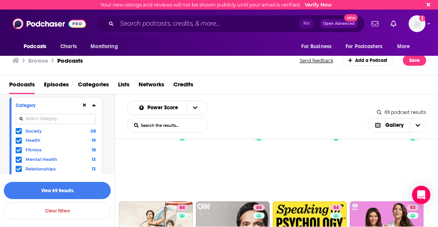
click at [19, 132] on icon at bounding box center [18, 130] width 5 height 3
click at [66, 190] on button "View 42 Results" at bounding box center [57, 190] width 107 height 17
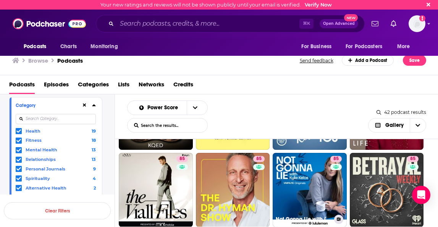
scroll to position [221, 0]
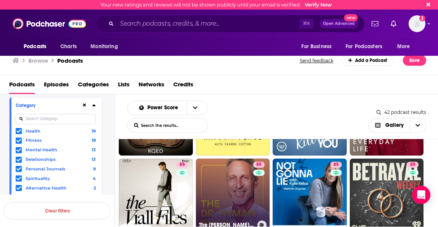
click at [223, 173] on link "85 The Dr. Hyman Show" at bounding box center [233, 195] width 74 height 74
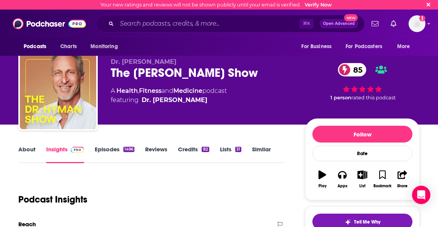
click at [29, 150] on link "About" at bounding box center [26, 154] width 17 height 18
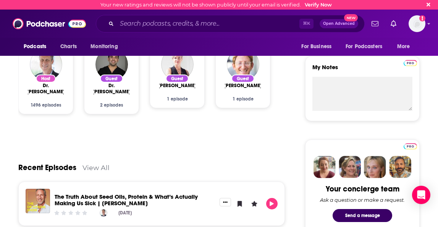
scroll to position [153, 0]
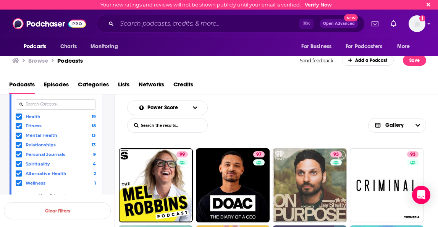
scroll to position [76, 0]
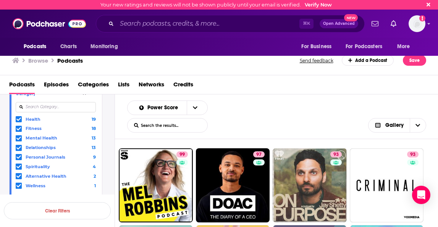
click at [19, 120] on icon at bounding box center [18, 119] width 5 height 3
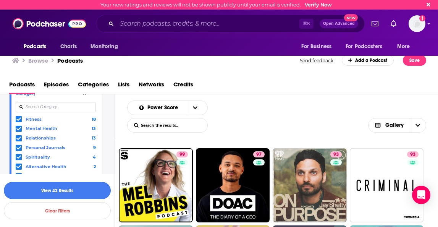
click at [53, 183] on button "View 42 Results" at bounding box center [57, 190] width 107 height 17
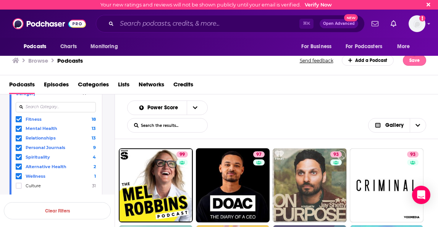
click at [411, 60] on button "Save" at bounding box center [414, 60] width 23 height 11
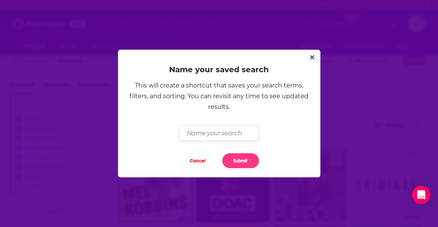
click at [201, 132] on input "Dialog" at bounding box center [218, 132] width 79 height 16
type input "[PERSON_NAME]"
click at [237, 166] on button "Submit" at bounding box center [240, 160] width 37 height 15
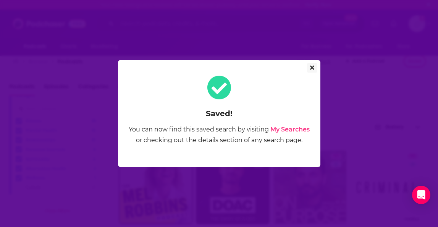
click at [310, 64] on button "Close" at bounding box center [312, 68] width 10 height 10
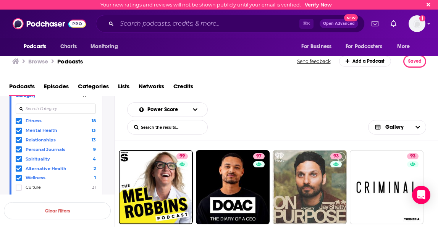
click at [53, 86] on span "Episodes" at bounding box center [56, 88] width 25 height 16
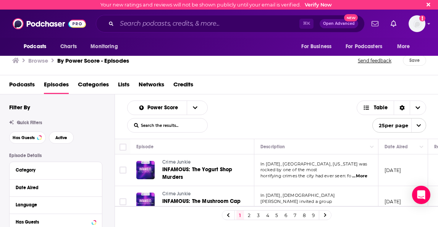
click at [14, 83] on span "Podcasts" at bounding box center [22, 86] width 26 height 16
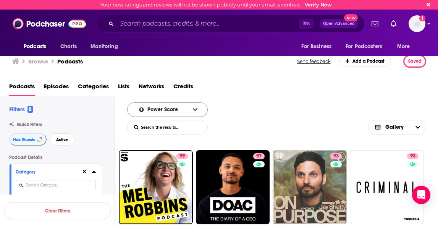
click at [193, 107] on icon "open menu" at bounding box center [195, 109] width 5 height 5
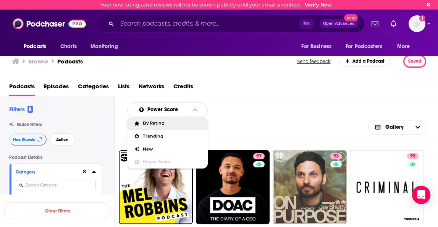
click at [151, 123] on span "By Rating" at bounding box center [172, 123] width 59 height 4
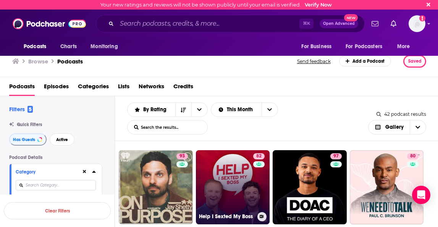
click at [225, 176] on link "82 Help I Sexted My Boss" at bounding box center [233, 187] width 74 height 74
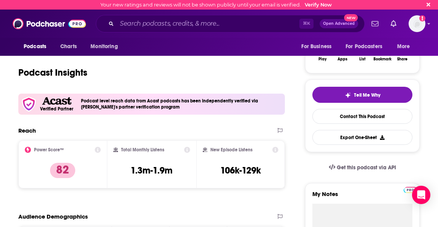
scroll to position [31, 0]
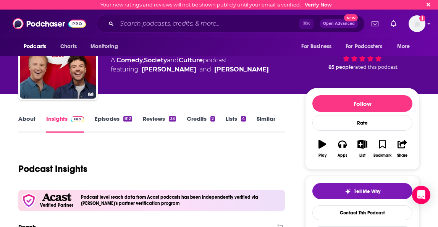
click at [31, 119] on link "About" at bounding box center [26, 124] width 17 height 18
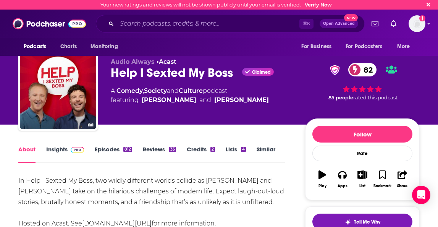
click at [99, 150] on link "Episodes 812" at bounding box center [113, 154] width 37 height 18
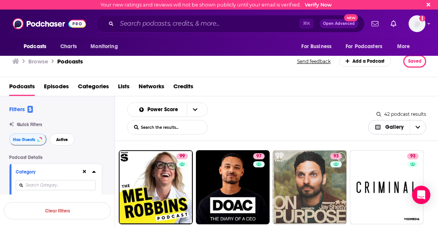
click at [399, 127] on span "Gallery" at bounding box center [394, 126] width 18 height 5
click at [386, 165] on span "Table" at bounding box center [401, 166] width 36 height 4
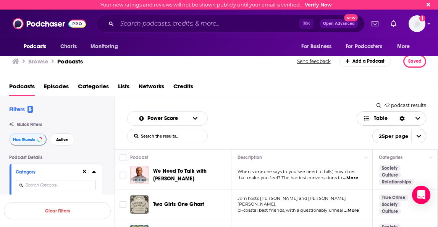
scroll to position [1136, 0]
click at [354, 208] on span "...More" at bounding box center [350, 211] width 15 height 6
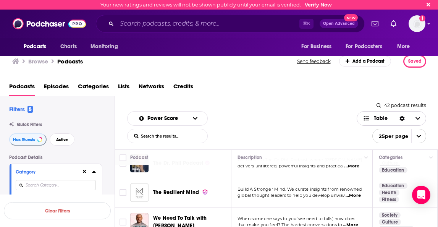
scroll to position [0, 0]
click at [401, 113] on div "Sort Direction" at bounding box center [401, 118] width 16 height 14
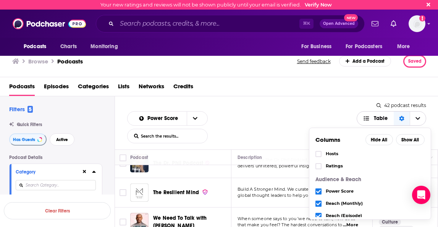
scroll to position [61, 0]
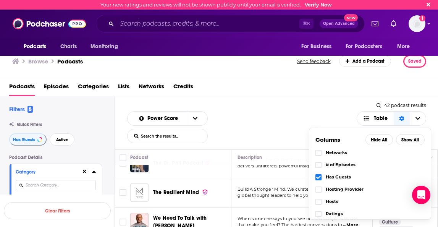
click at [332, 122] on div "Power Score List Search Input Search the results... Table" at bounding box center [241, 127] width 229 height 32
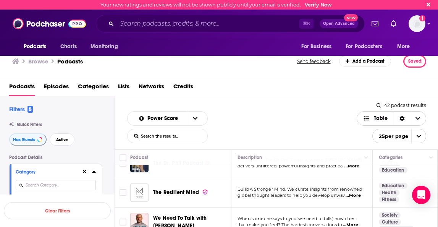
click at [418, 116] on icon "Choose View" at bounding box center [417, 118] width 5 height 5
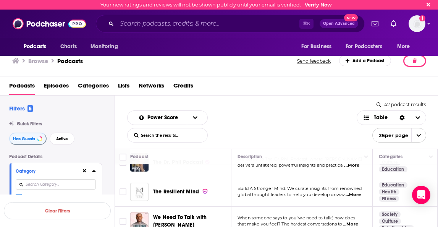
click at [417, 61] on icon "button" at bounding box center [414, 60] width 8 height 5
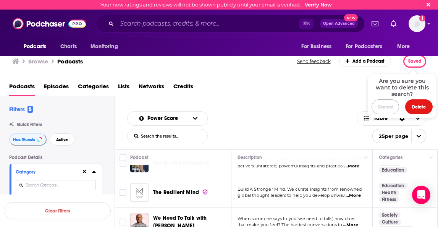
click at [383, 108] on button "Cancel" at bounding box center [384, 106] width 27 height 15
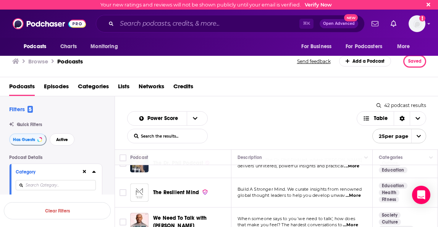
click at [53, 87] on span "Episodes" at bounding box center [56, 88] width 25 height 16
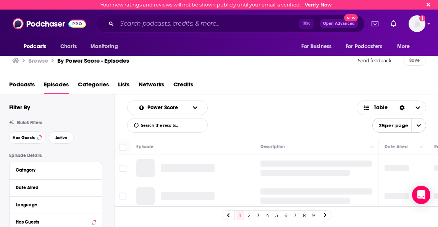
click at [124, 86] on span "Lists" at bounding box center [123, 86] width 11 height 16
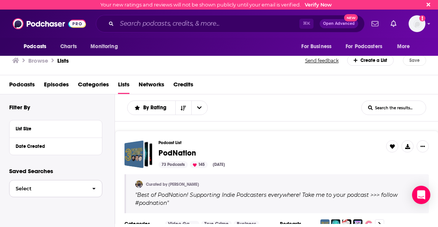
click at [90, 188] on span "button" at bounding box center [94, 188] width 16 height 16
click at [66, 203] on span "[PERSON_NAME]" at bounding box center [46, 204] width 62 height 5
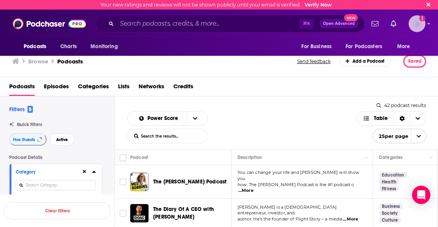
click at [428, 24] on icon "Show profile menu" at bounding box center [428, 24] width 3 height 2
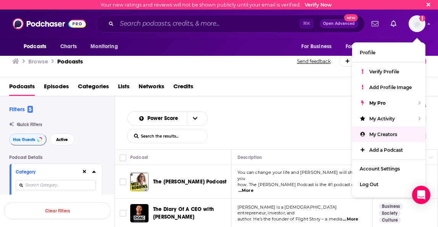
click at [280, 113] on div "Power Score List Search Input Search the results... Table" at bounding box center [241, 127] width 229 height 32
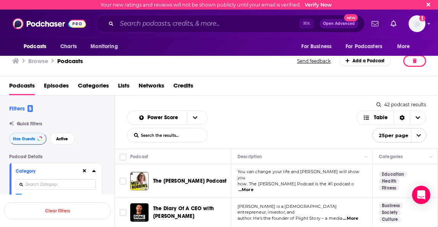
click at [419, 63] on button "button" at bounding box center [414, 61] width 23 height 12
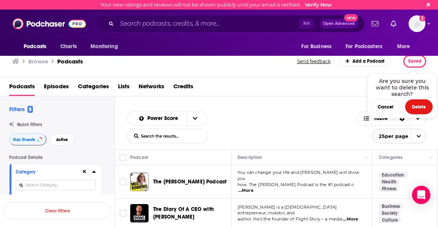
click at [328, 87] on div "Podcasts Episodes Categories Lists Networks Credits" at bounding box center [220, 88] width 423 height 16
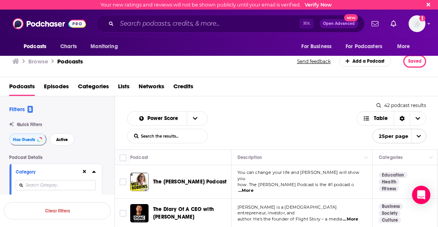
click at [126, 84] on span "Lists" at bounding box center [123, 88] width 11 height 16
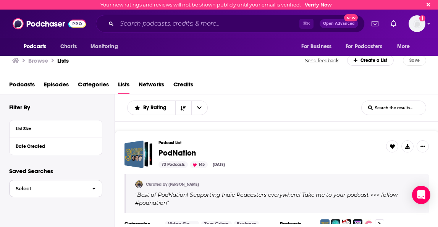
click at [95, 189] on icon "button" at bounding box center [93, 188] width 3 height 5
click at [63, 203] on span "[PERSON_NAME]" at bounding box center [46, 204] width 62 height 5
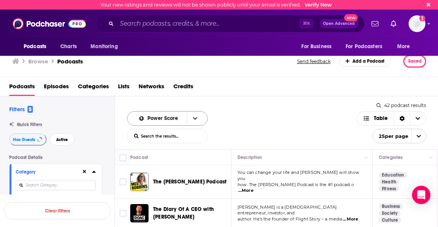
click at [190, 114] on button "open menu" at bounding box center [195, 118] width 16 height 14
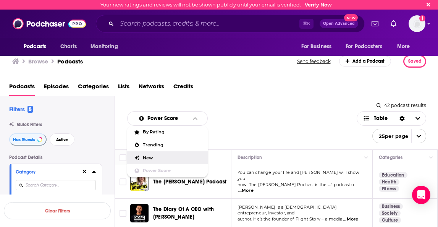
click at [146, 158] on span "New" at bounding box center [172, 158] width 59 height 4
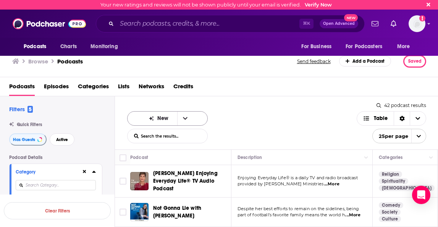
click at [183, 117] on icon "open menu" at bounding box center [185, 118] width 5 height 3
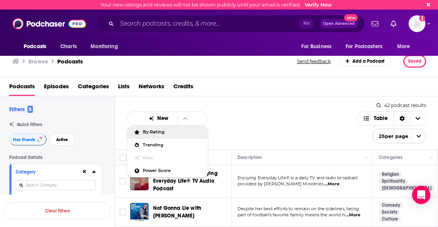
click at [153, 130] on span "By Rating" at bounding box center [172, 132] width 59 height 4
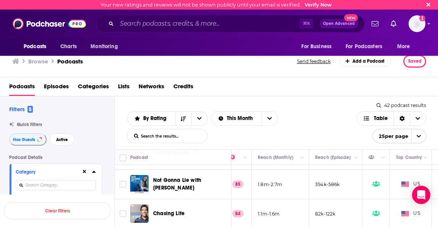
scroll to position [298, 251]
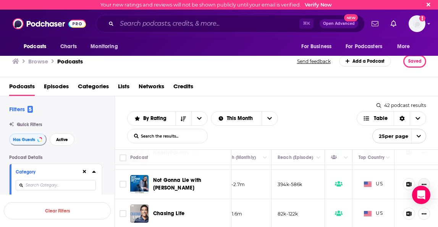
click at [422, 183] on icon "Show More Button" at bounding box center [424, 184] width 5 height 2
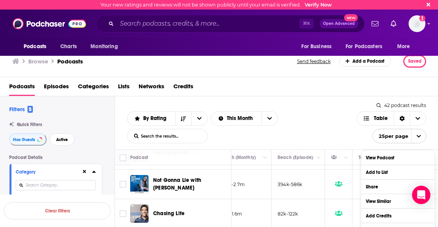
click at [306, 136] on div "By Rating List Search Input Search the results... This Month Table" at bounding box center [241, 127] width 229 height 32
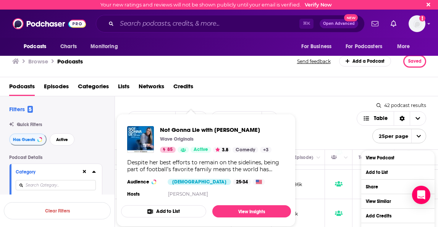
click at [216, 175] on div "Not Gonna Lie with Kylie Kelce Wave Originals 85 Active 3.8 Comedy + 3 Despite …" at bounding box center [206, 162] width 170 height 85
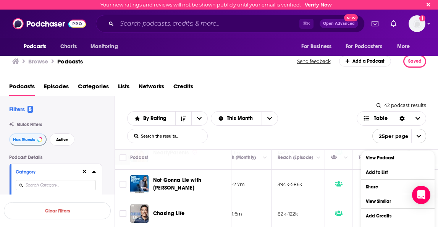
click at [305, 138] on div "By Rating List Search Input Search the results... This Month Table" at bounding box center [241, 127] width 229 height 32
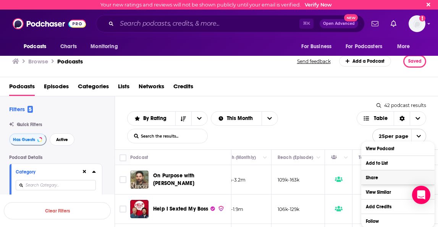
scroll to position [8, 0]
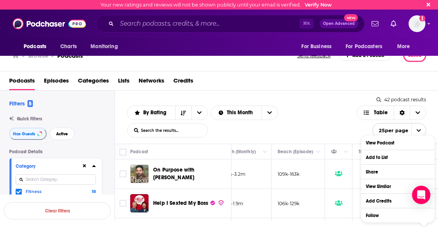
click at [288, 119] on div "By Rating List Search Input Search the results... This Month Table" at bounding box center [241, 121] width 229 height 32
click at [343, 130] on div "By Rating List Search Input Search the results... This Month Table" at bounding box center [241, 121] width 229 height 32
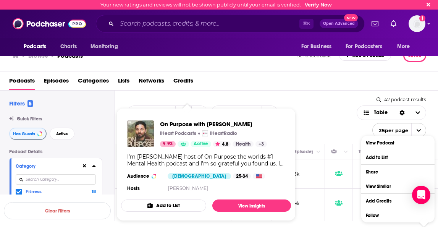
click at [283, 130] on div "On Purpose with Jay Shetty iHeart Podcasts iHeartRadio 93 Active 4.8 Health + 3…" at bounding box center [206, 156] width 170 height 85
click at [389, 162] on button "Add to List" at bounding box center [397, 157] width 73 height 14
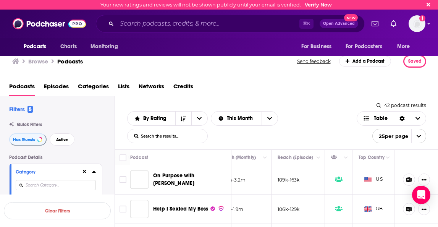
scroll to position [0, 0]
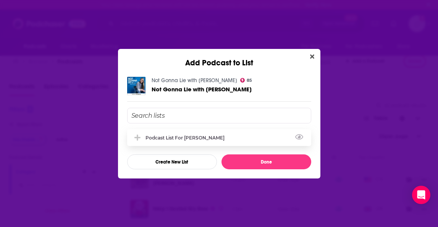
click at [178, 137] on div "Podcast list for [PERSON_NAME]" at bounding box center [187, 138] width 84 height 6
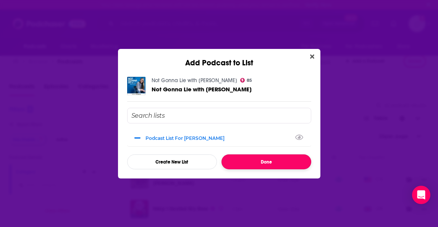
click at [244, 161] on button "Done" at bounding box center [266, 161] width 90 height 15
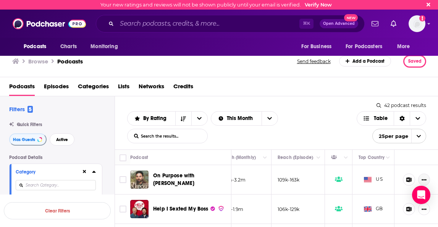
click at [424, 179] on icon "Show More Button" at bounding box center [423, 179] width 5 height 5
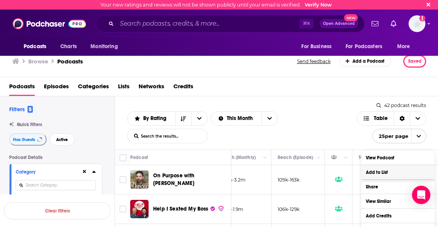
click at [382, 172] on button "Add to List" at bounding box center [397, 172] width 73 height 14
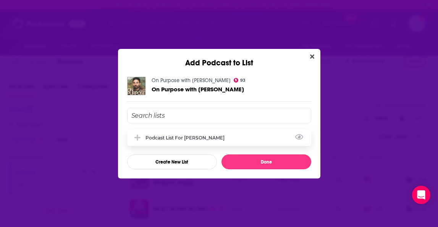
click at [161, 135] on div "Podcast list for [PERSON_NAME]" at bounding box center [187, 138] width 84 height 6
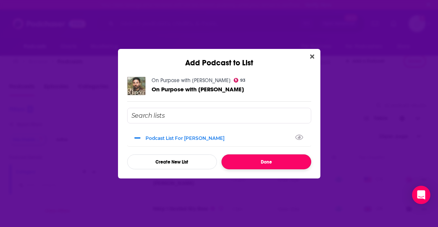
click at [260, 161] on button "Done" at bounding box center [266, 161] width 90 height 15
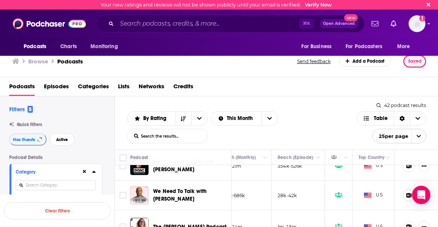
scroll to position [60, 251]
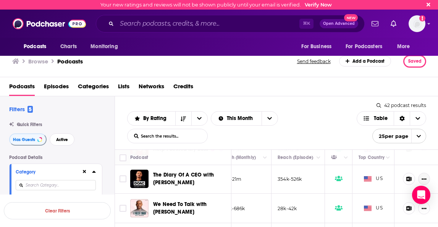
click at [423, 179] on icon "Show More Button" at bounding box center [423, 178] width 5 height 5
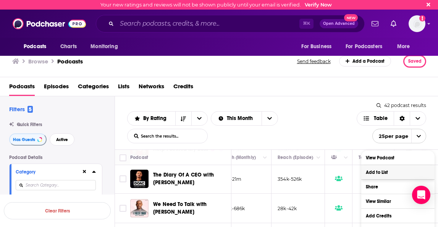
click at [390, 175] on button "Add to List" at bounding box center [397, 172] width 73 height 14
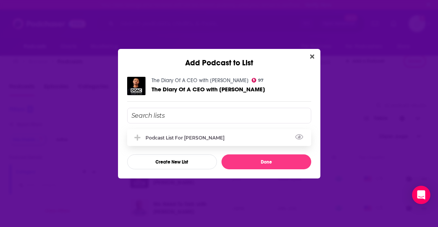
click at [153, 137] on div "Podcast list for [PERSON_NAME]" at bounding box center [187, 138] width 84 height 6
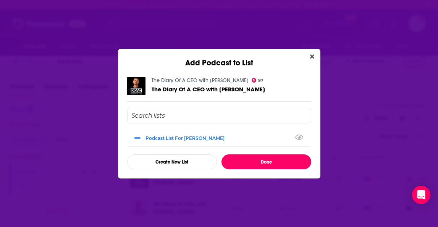
click at [264, 163] on button "Done" at bounding box center [266, 161] width 90 height 15
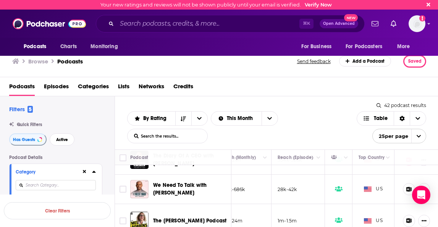
scroll to position [88, 251]
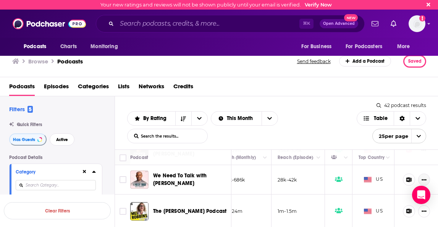
click at [423, 177] on icon "Show More Button" at bounding box center [423, 179] width 5 height 5
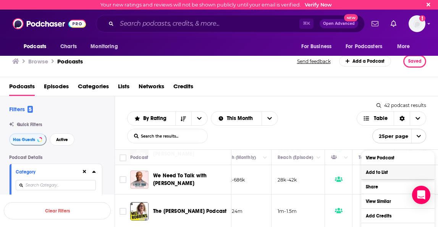
click at [378, 176] on button "Add to List" at bounding box center [397, 172] width 73 height 14
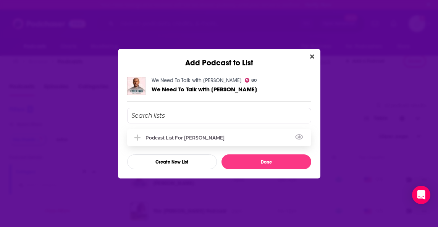
drag, startPoint x: 182, startPoint y: 137, endPoint x: 205, endPoint y: 143, distance: 23.4
click at [182, 137] on div "Podcast list for [PERSON_NAME]" at bounding box center [187, 138] width 84 height 6
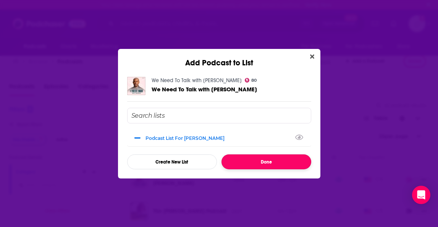
click at [251, 159] on button "Done" at bounding box center [266, 161] width 90 height 15
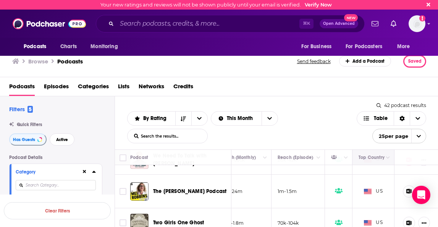
scroll to position [116, 251]
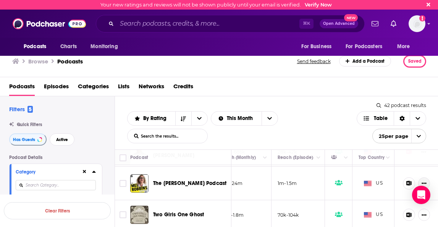
click at [426, 178] on button "Show More Button" at bounding box center [424, 183] width 12 height 12
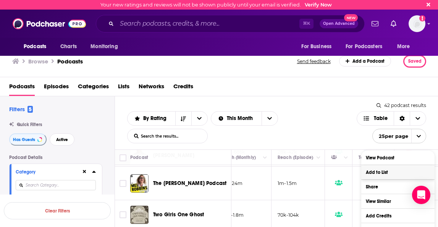
click at [407, 175] on button "Add to List" at bounding box center [397, 172] width 73 height 14
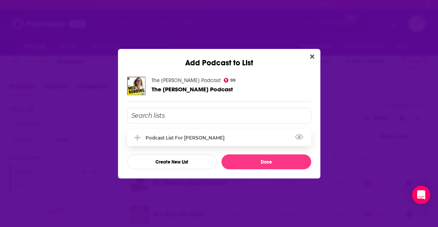
click at [192, 138] on div "Podcast list for [PERSON_NAME]" at bounding box center [187, 138] width 84 height 6
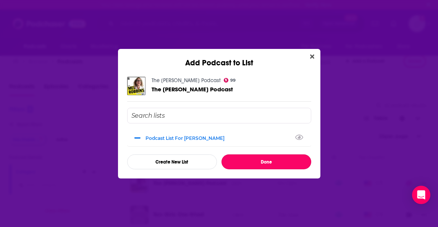
drag, startPoint x: 261, startPoint y: 160, endPoint x: 291, endPoint y: 160, distance: 29.8
click at [261, 160] on button "Done" at bounding box center [266, 161] width 90 height 15
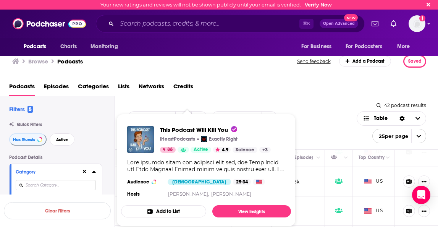
scroll to position [3, 0]
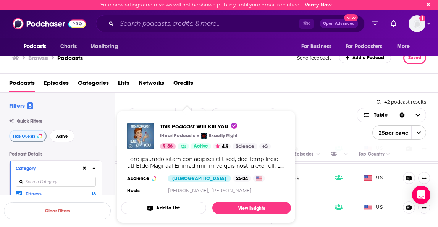
click at [191, 163] on div "Show Podcast Details" at bounding box center [206, 162] width 158 height 14
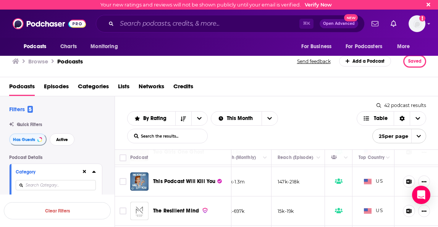
scroll to position [0, 0]
click at [424, 175] on button "Show More Button" at bounding box center [424, 181] width 12 height 12
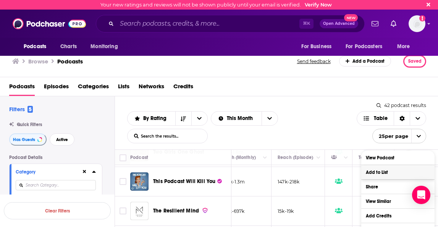
click at [385, 175] on button "Add to List" at bounding box center [397, 172] width 73 height 14
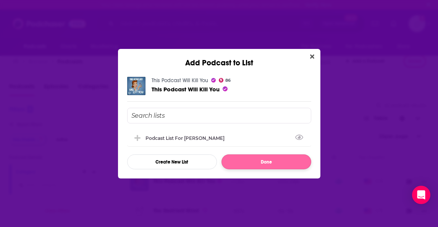
drag, startPoint x: 193, startPoint y: 137, endPoint x: 237, endPoint y: 161, distance: 50.0
click at [193, 137] on div "Podcast list for [PERSON_NAME]" at bounding box center [187, 138] width 84 height 6
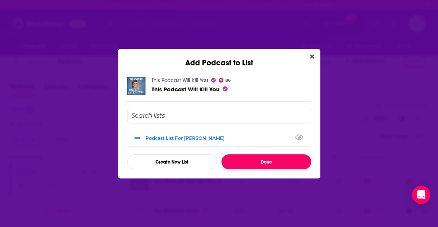
click at [242, 162] on button "Done" at bounding box center [266, 161] width 90 height 15
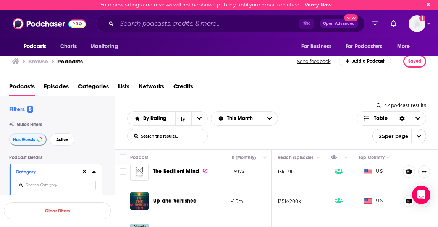
scroll to position [213, 251]
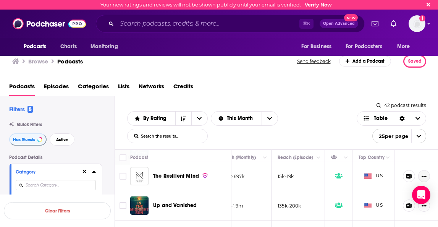
click at [424, 174] on icon "Show More Button" at bounding box center [423, 176] width 5 height 5
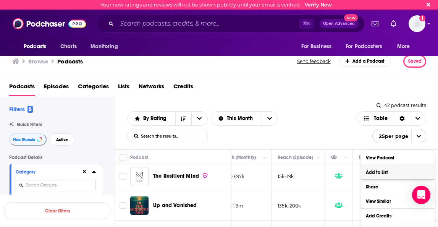
click at [403, 174] on button "Add to List" at bounding box center [397, 172] width 73 height 14
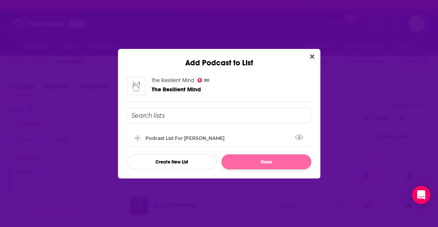
drag, startPoint x: 198, startPoint y: 138, endPoint x: 247, endPoint y: 161, distance: 53.8
click at [198, 138] on div "Podcast list for [PERSON_NAME]" at bounding box center [187, 138] width 84 height 6
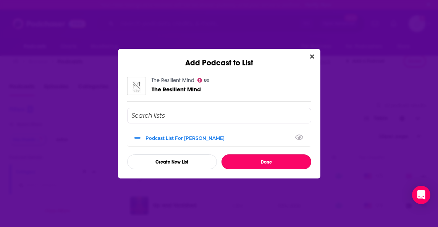
click at [251, 163] on button "Done" at bounding box center [266, 161] width 90 height 15
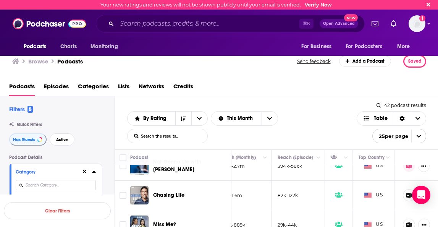
scroll to position [333, 251]
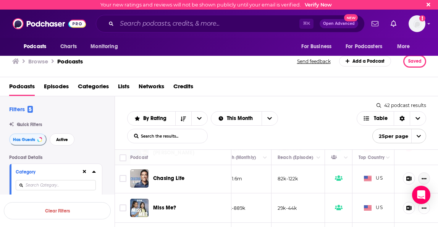
click at [423, 177] on icon "Show More Button" at bounding box center [424, 178] width 5 height 2
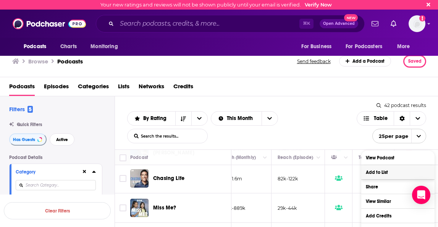
click at [383, 173] on button "Add to List" at bounding box center [397, 172] width 73 height 14
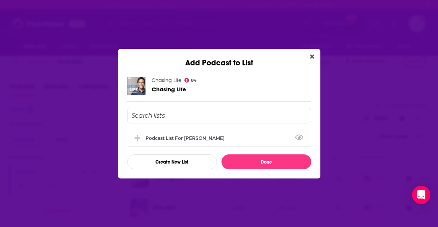
click at [208, 140] on div "Podcast list for [PERSON_NAME]" at bounding box center [219, 137] width 184 height 17
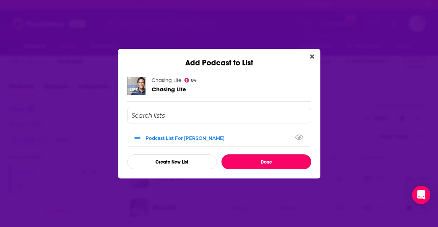
click at [239, 158] on button "Done" at bounding box center [266, 161] width 90 height 15
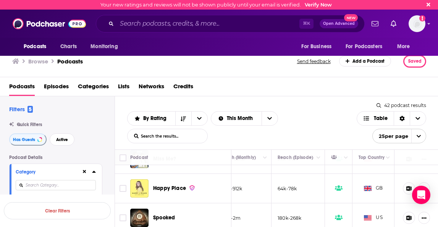
scroll to position [0, 0]
click at [422, 186] on icon "Show More Button" at bounding box center [423, 188] width 5 height 5
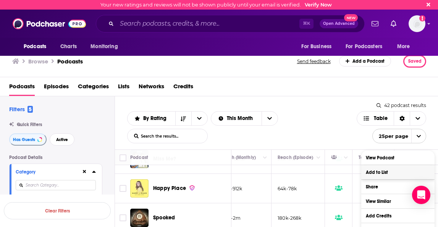
click at [387, 174] on button "Add to List" at bounding box center [397, 172] width 73 height 14
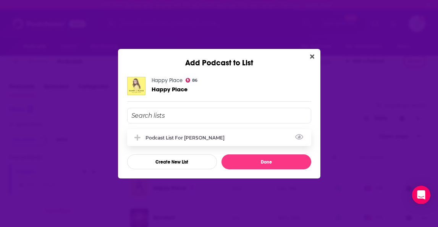
click at [170, 138] on div "Podcast list for [PERSON_NAME]" at bounding box center [187, 138] width 84 height 6
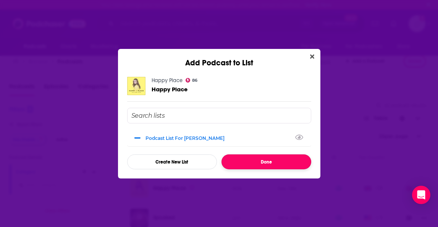
click at [235, 162] on button "Done" at bounding box center [266, 161] width 90 height 15
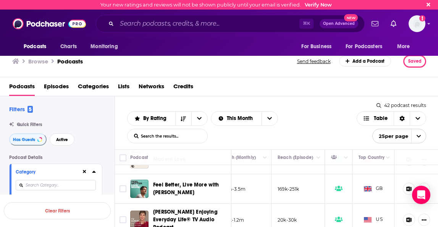
scroll to position [473, 251]
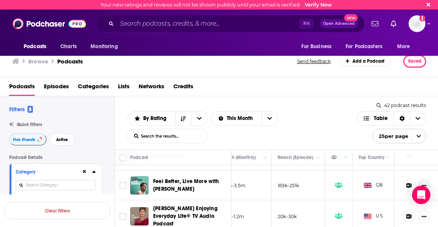
click at [422, 183] on icon "Show More Button" at bounding box center [423, 185] width 5 height 5
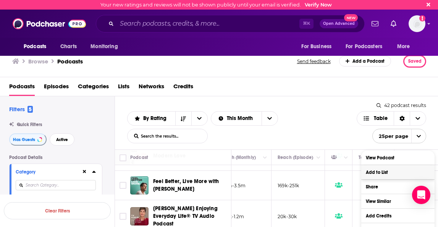
click at [399, 172] on button "Add to List" at bounding box center [397, 172] width 73 height 14
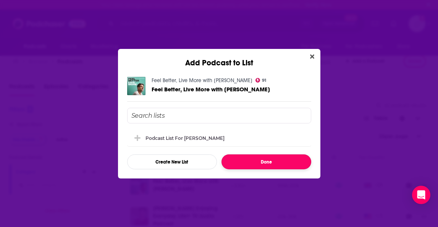
click at [256, 163] on button "Done" at bounding box center [266, 161] width 90 height 15
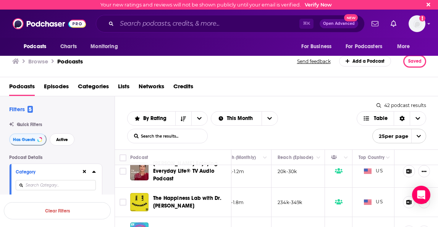
scroll to position [526, 251]
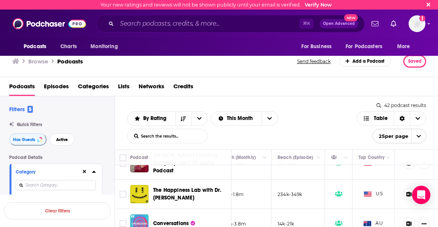
click at [424, 192] on icon "Show More Button" at bounding box center [423, 194] width 5 height 5
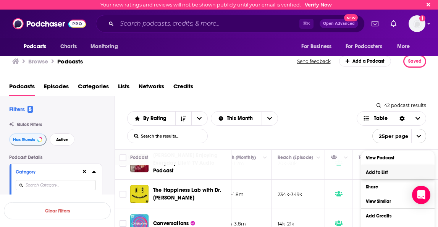
click at [375, 175] on button "Add to List" at bounding box center [397, 172] width 73 height 14
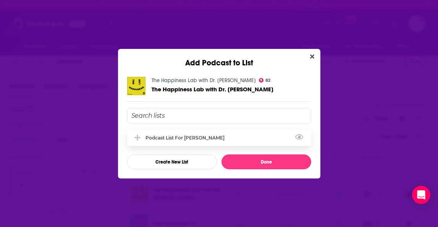
click at [171, 136] on div "Podcast list for [PERSON_NAME]" at bounding box center [187, 138] width 84 height 6
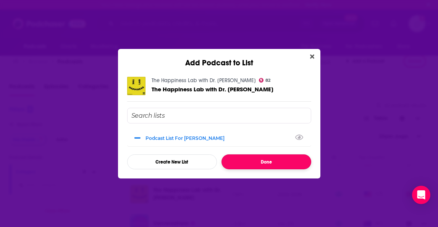
click at [228, 162] on button "Done" at bounding box center [266, 161] width 90 height 15
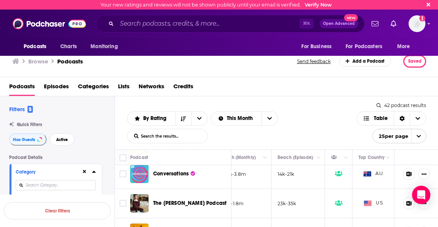
scroll to position [562, 251]
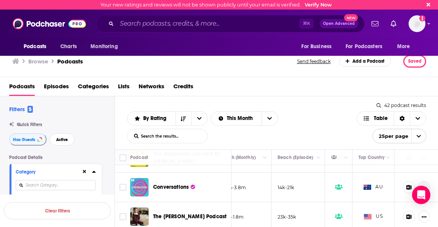
click at [421, 181] on button "Show More Button" at bounding box center [424, 187] width 12 height 12
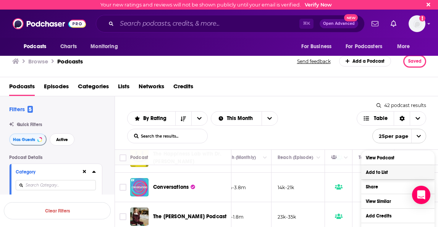
click at [369, 174] on button "Add to List" at bounding box center [397, 172] width 73 height 14
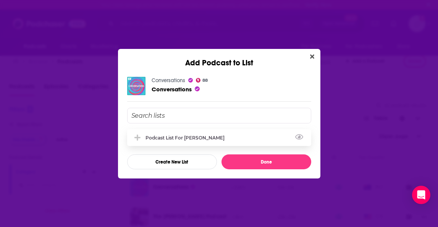
click at [182, 137] on div "Podcast list for [PERSON_NAME]" at bounding box center [187, 138] width 84 height 6
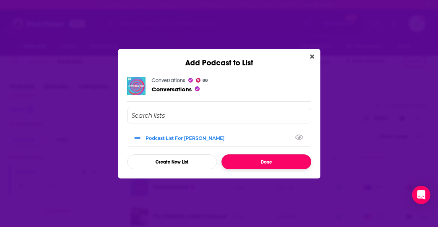
click at [233, 164] on button "Done" at bounding box center [266, 161] width 90 height 15
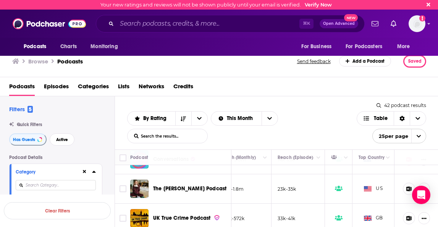
scroll to position [593, 251]
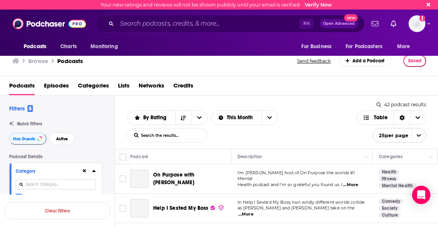
scroll to position [593, 251]
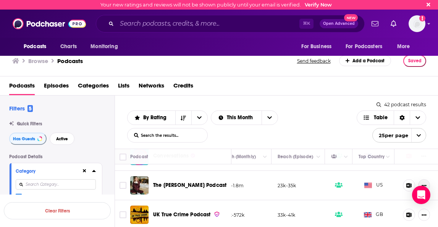
click at [422, 183] on icon "Show More Button" at bounding box center [423, 185] width 5 height 5
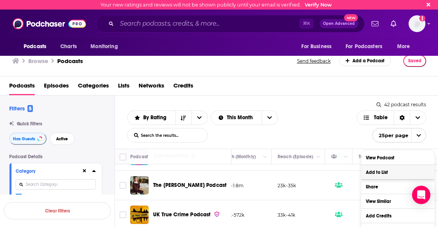
click at [385, 171] on button "Add to List" at bounding box center [397, 172] width 73 height 14
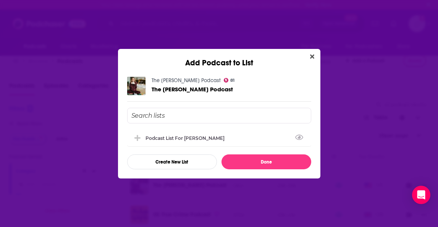
drag, startPoint x: 187, startPoint y: 135, endPoint x: 209, endPoint y: 150, distance: 27.1
click at [187, 135] on div "Podcast list for [PERSON_NAME]" at bounding box center [187, 138] width 84 height 6
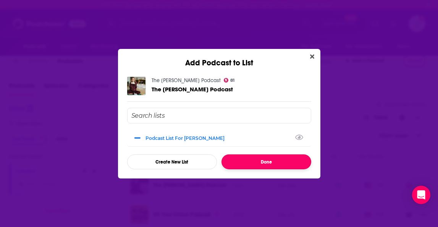
click at [229, 159] on button "Done" at bounding box center [266, 161] width 90 height 15
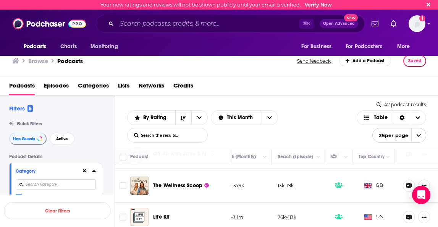
scroll to position [741, 251]
click at [427, 180] on button "Show More Button" at bounding box center [424, 186] width 12 height 12
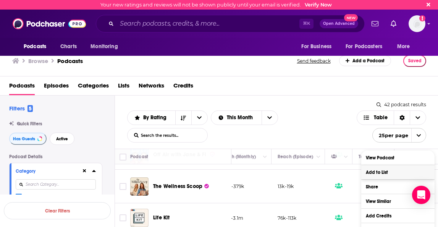
click at [409, 176] on button "Add to List" at bounding box center [397, 172] width 73 height 14
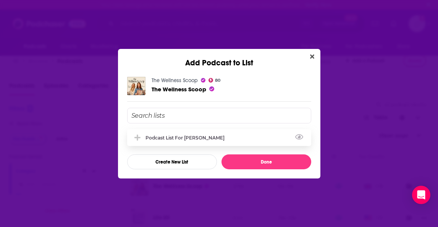
click at [192, 135] on div "Podcast list for [PERSON_NAME]" at bounding box center [187, 138] width 84 height 6
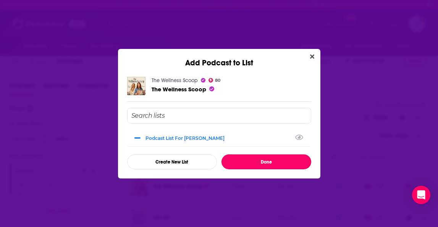
click at [245, 157] on button "Done" at bounding box center [266, 161] width 90 height 15
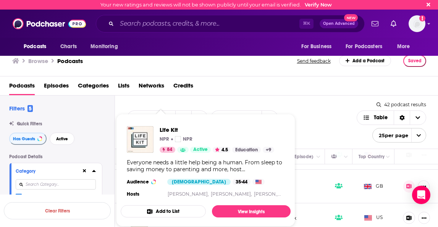
click at [165, 206] on button "Add to List" at bounding box center [163, 211] width 85 height 12
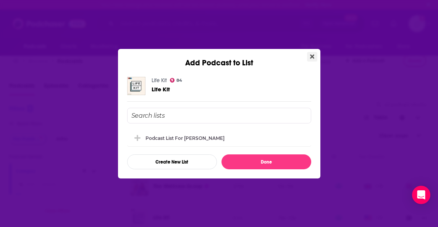
click at [312, 56] on icon "Close" at bounding box center [312, 56] width 4 height 4
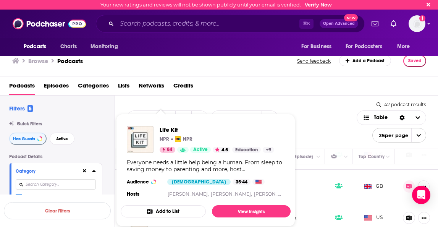
scroll to position [3, 0]
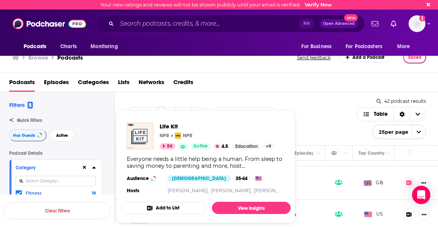
click at [169, 207] on button "Add to List" at bounding box center [163, 207] width 85 height 12
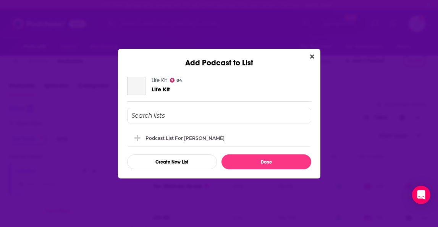
scroll to position [0, 0]
click at [184, 140] on div "Podcast list for [PERSON_NAME]" at bounding box center [219, 137] width 184 height 17
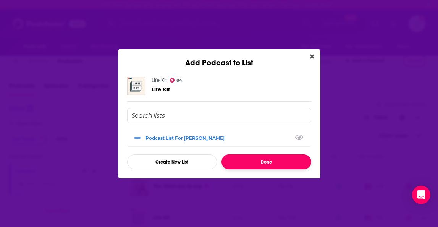
click at [230, 159] on button "Done" at bounding box center [266, 161] width 90 height 15
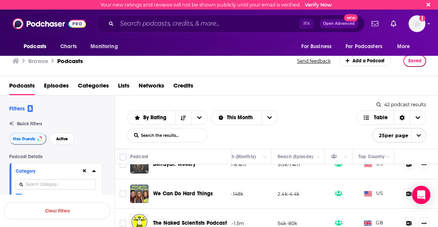
scroll to position [884, 251]
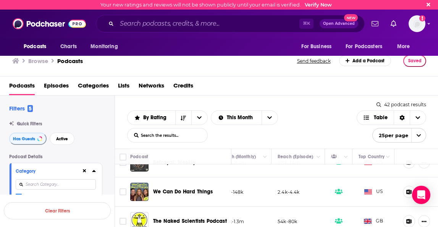
click at [424, 189] on icon "Show More Button" at bounding box center [423, 191] width 5 height 5
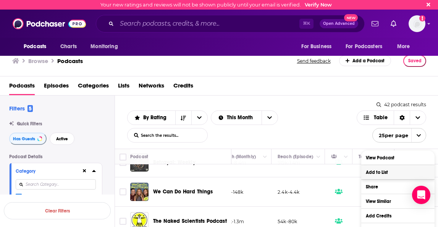
click at [394, 176] on button "Add to List" at bounding box center [397, 172] width 73 height 14
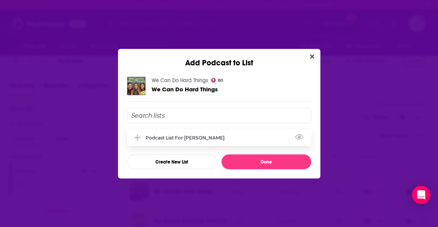
click at [163, 135] on div "Podcast list for [PERSON_NAME]" at bounding box center [187, 138] width 84 height 6
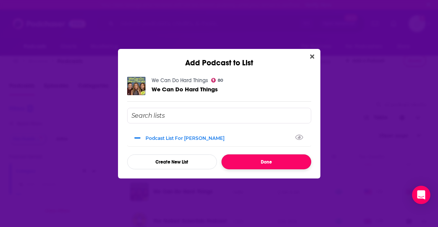
click at [240, 162] on button "Done" at bounding box center [266, 161] width 90 height 15
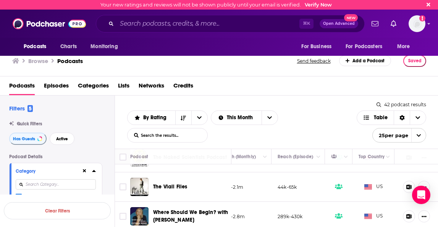
scroll to position [948, 251]
click at [422, 185] on icon "Show More Button" at bounding box center [424, 186] width 5 height 2
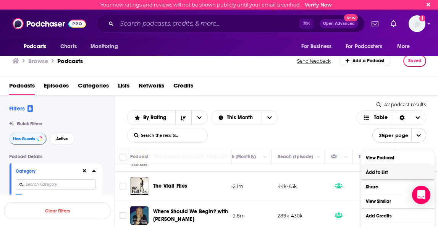
click at [385, 171] on button "Add to List" at bounding box center [397, 172] width 73 height 14
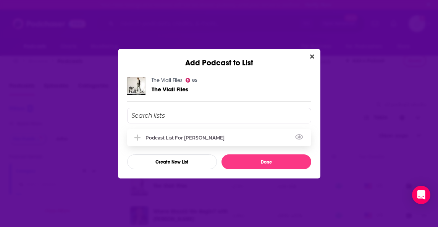
click at [193, 140] on div "Podcast list for [PERSON_NAME]" at bounding box center [187, 138] width 84 height 6
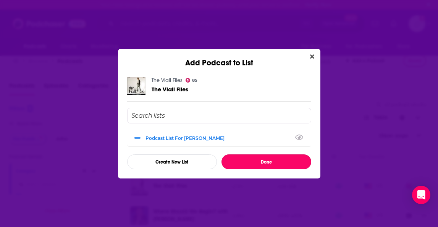
click at [232, 161] on button "Done" at bounding box center [266, 161] width 90 height 15
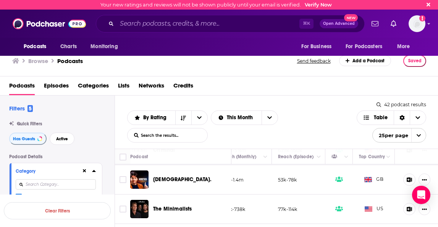
scroll to position [1169, 250]
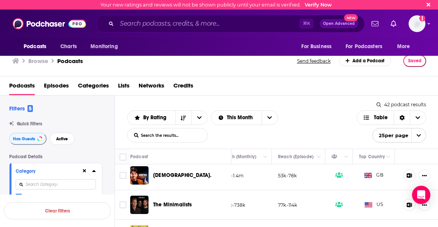
click at [211, 197] on td "The Minimalists" at bounding box center [180, 204] width 101 height 29
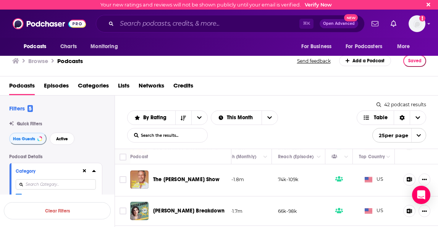
scroll to position [1044, 250]
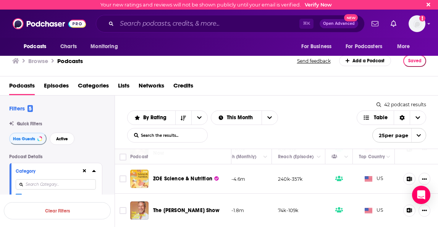
click at [119, 84] on span "Lists" at bounding box center [123, 87] width 11 height 16
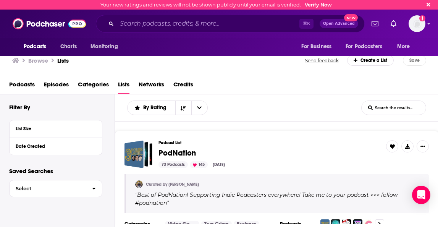
click at [427, 23] on div "Podcasts Charts Monitoring ⌘ K Open Advanced New For Business For Podcasters Mo…" at bounding box center [219, 24] width 438 height 28
click at [428, 24] on icon "Show profile menu" at bounding box center [428, 23] width 3 height 5
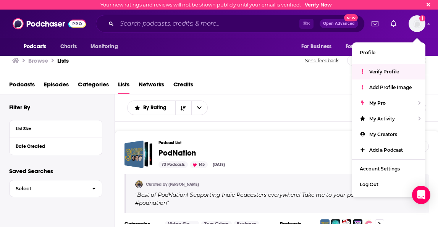
click at [332, 78] on div "Podcasts Episodes Categories Lists Networks Credits" at bounding box center [220, 86] width 423 height 16
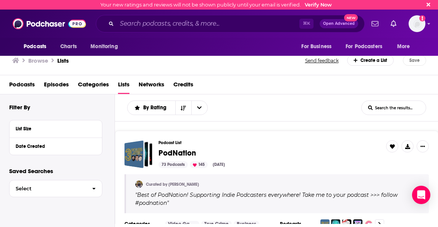
click at [39, 58] on h3 "Browse" at bounding box center [38, 60] width 20 height 7
click at [77, 185] on button "Select" at bounding box center [55, 188] width 93 height 17
click at [62, 201] on link "[PERSON_NAME]" at bounding box center [55, 204] width 93 height 14
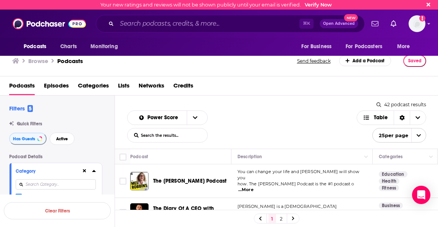
click at [127, 85] on span "Lists" at bounding box center [123, 87] width 11 height 16
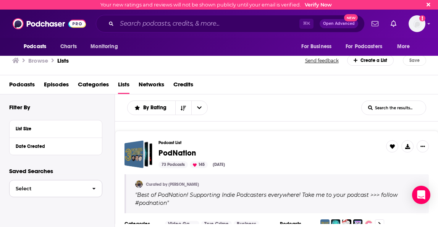
click at [89, 190] on span "button" at bounding box center [94, 188] width 16 height 16
click at [93, 145] on icon at bounding box center [94, 146] width 4 height 6
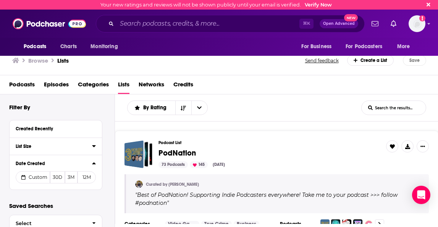
scroll to position [20, 0]
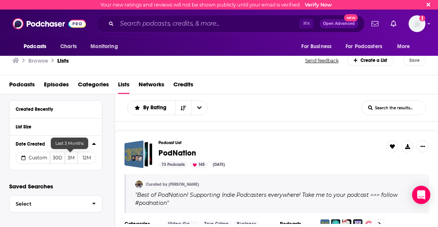
click at [71, 156] on button "3M" at bounding box center [71, 157] width 13 height 12
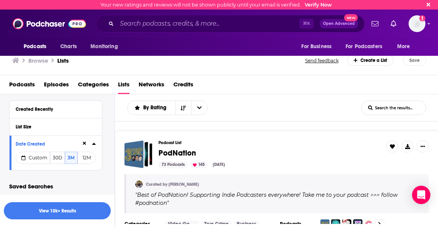
click at [248, 141] on h3 "Podcast List" at bounding box center [268, 142] width 221 height 5
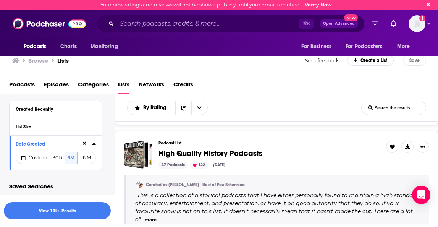
scroll to position [0, 0]
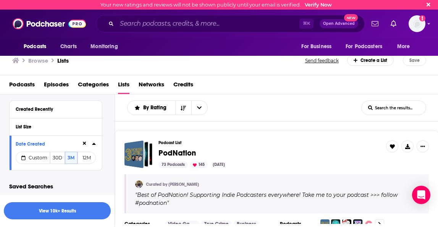
click at [18, 84] on span "Podcasts" at bounding box center [22, 86] width 26 height 16
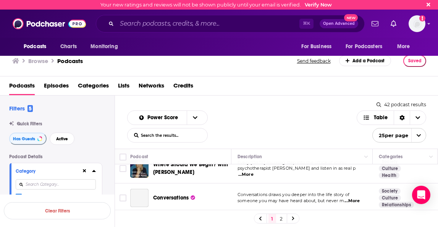
scroll to position [213, 0]
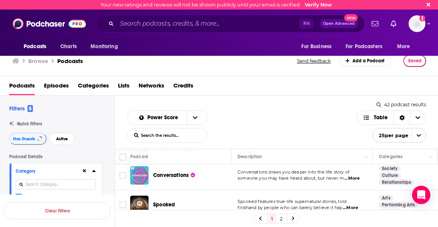
click at [281, 218] on link "2" at bounding box center [281, 218] width 8 height 9
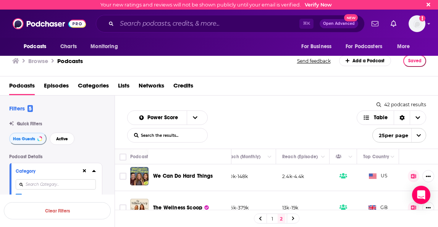
scroll to position [448, 251]
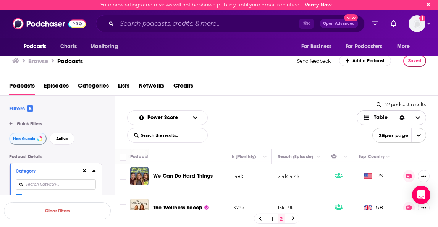
click at [418, 118] on icon "Choose View" at bounding box center [417, 117] width 5 height 5
click at [401, 117] on icon "Sort Direction" at bounding box center [401, 117] width 5 height 5
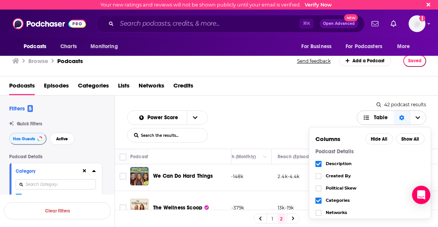
click at [401, 117] on icon "Sort Direction" at bounding box center [401, 117] width 5 height 5
click at [381, 116] on span "Table" at bounding box center [381, 117] width 14 height 5
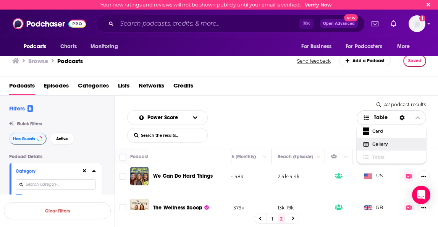
click at [375, 145] on span "Gallery" at bounding box center [396, 144] width 48 height 4
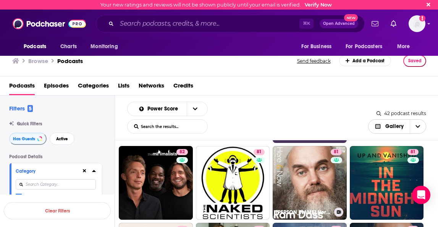
scroll to position [0, 0]
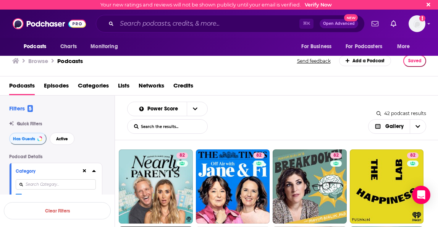
click at [121, 85] on span "Lists" at bounding box center [123, 87] width 11 height 16
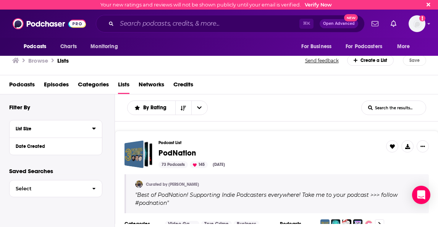
click at [22, 128] on div "List Size" at bounding box center [51, 128] width 71 height 5
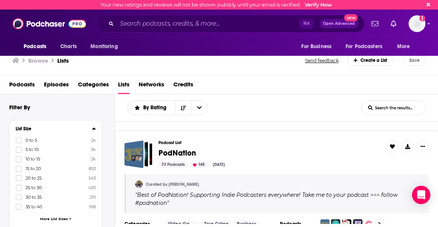
click at [22, 128] on div "List Size" at bounding box center [51, 128] width 71 height 5
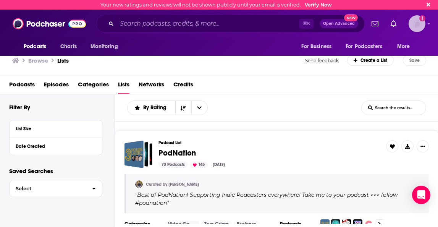
click at [422, 24] on img "Logged in as robin.richardson" at bounding box center [416, 23] width 17 height 17
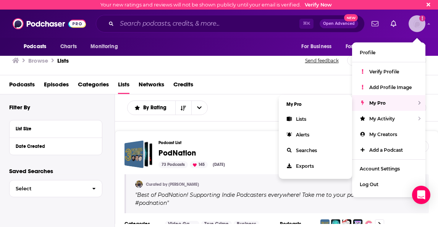
click at [374, 103] on span "My Pro" at bounding box center [377, 103] width 16 height 6
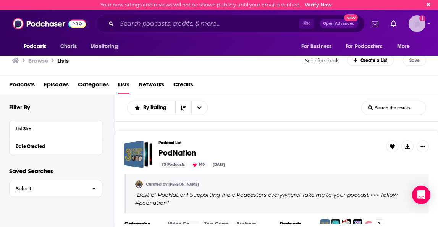
click at [427, 25] on icon "Show profile menu" at bounding box center [428, 23] width 3 height 5
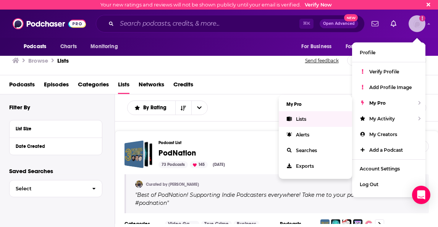
click at [299, 118] on span "Lists" at bounding box center [301, 119] width 10 height 6
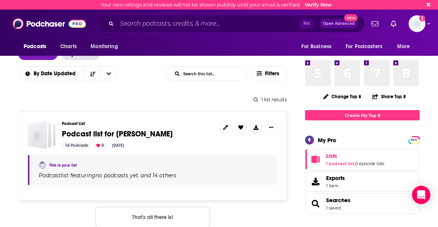
scroll to position [58, 0]
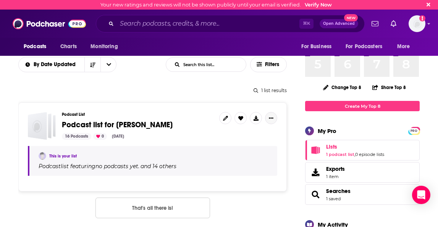
click at [269, 118] on icon "Show More Button" at bounding box center [271, 117] width 5 height 1
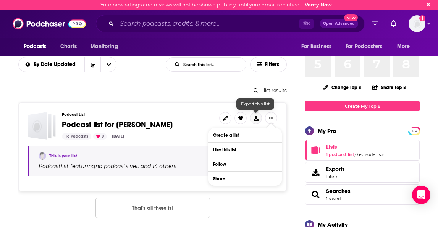
click at [255, 116] on icon at bounding box center [255, 118] width 5 height 5
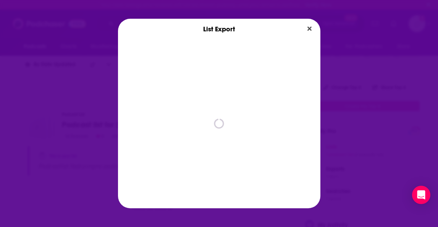
scroll to position [0, 0]
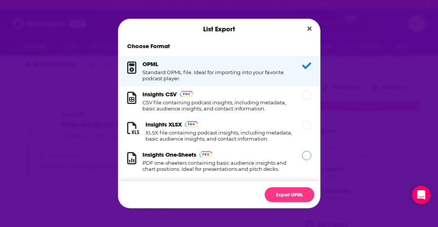
click at [308, 157] on div "Dialog" at bounding box center [306, 155] width 9 height 9
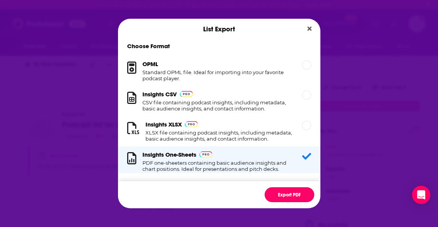
click at [294, 194] on button "Export PDF" at bounding box center [289, 194] width 50 height 15
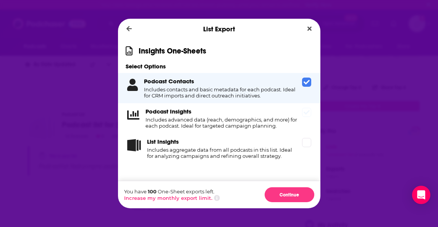
click at [306, 121] on div "Podcast Insights Includes advanced data (reach, demographics, and more) for eac…" at bounding box center [219, 118] width 202 height 30
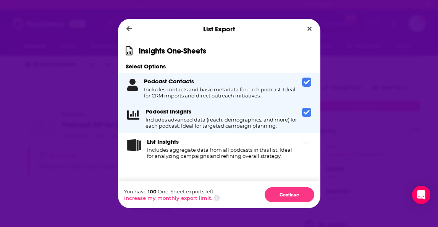
click at [300, 153] on div "List Insights Includes aggregate data from all podcasts in this list. Ideal for…" at bounding box center [219, 148] width 202 height 30
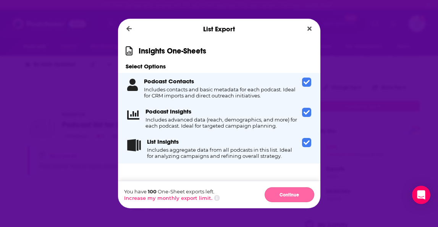
click at [291, 193] on button "Continue" at bounding box center [289, 194] width 50 height 15
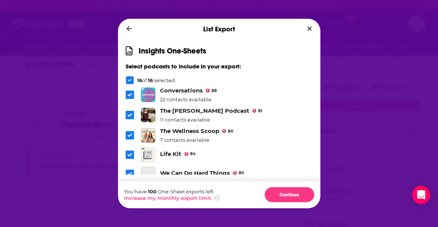
scroll to position [235, 0]
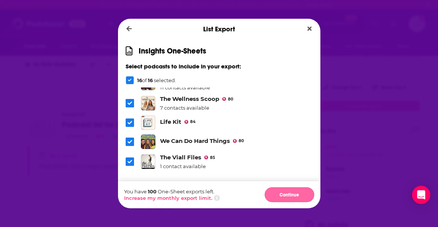
click at [284, 193] on button "Continue" at bounding box center [289, 194] width 50 height 15
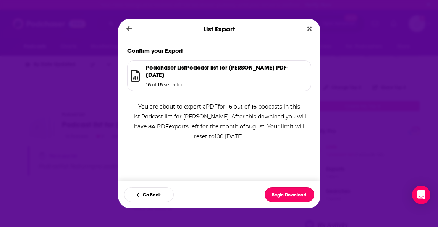
click at [284, 193] on button "Begin Download" at bounding box center [289, 194] width 50 height 15
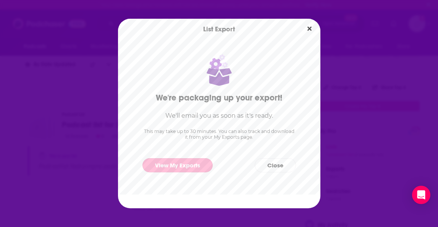
click at [176, 164] on link "View My Exports" at bounding box center [177, 165] width 70 height 14
